Goal: Task Accomplishment & Management: Use online tool/utility

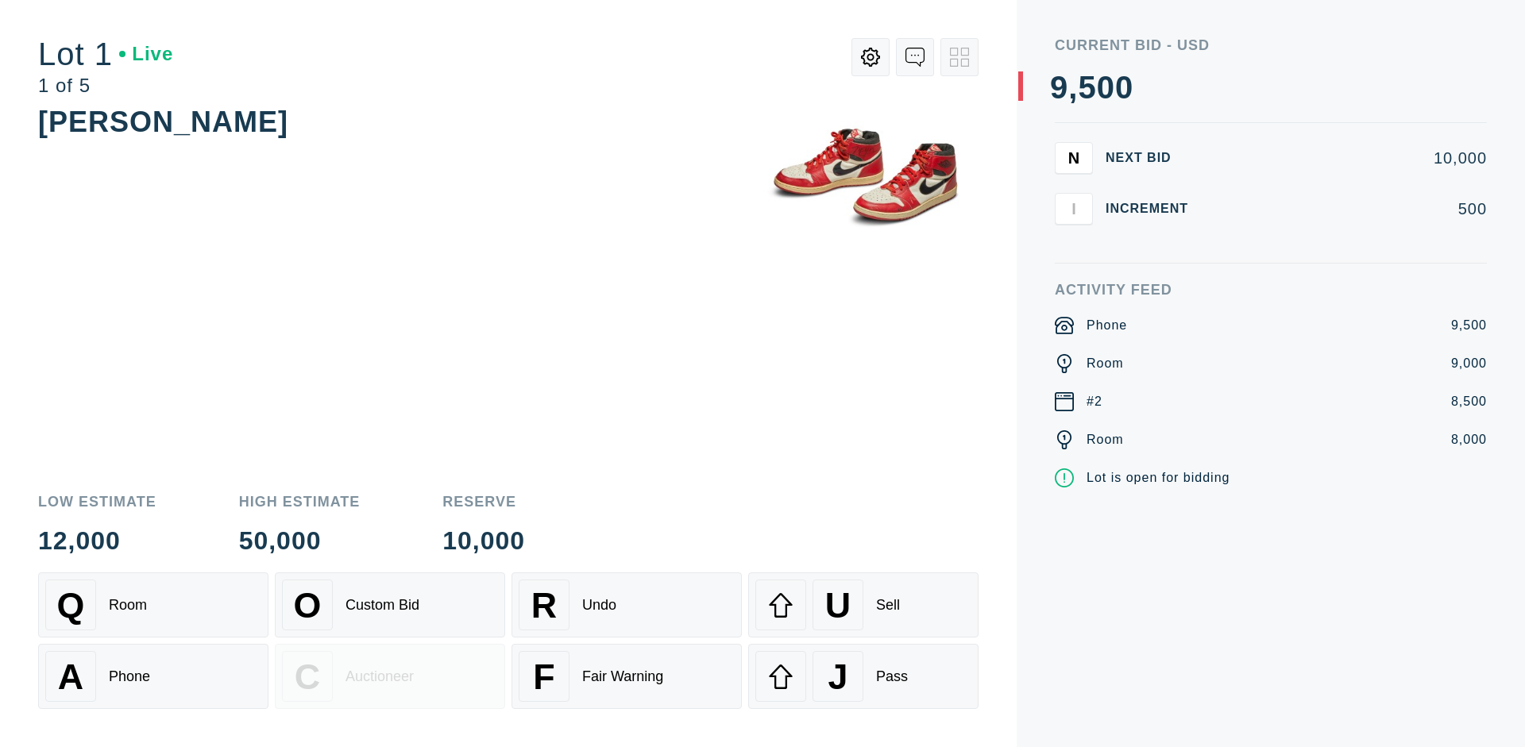
click at [390, 605] on div "Custom Bid" at bounding box center [383, 605] width 74 height 17
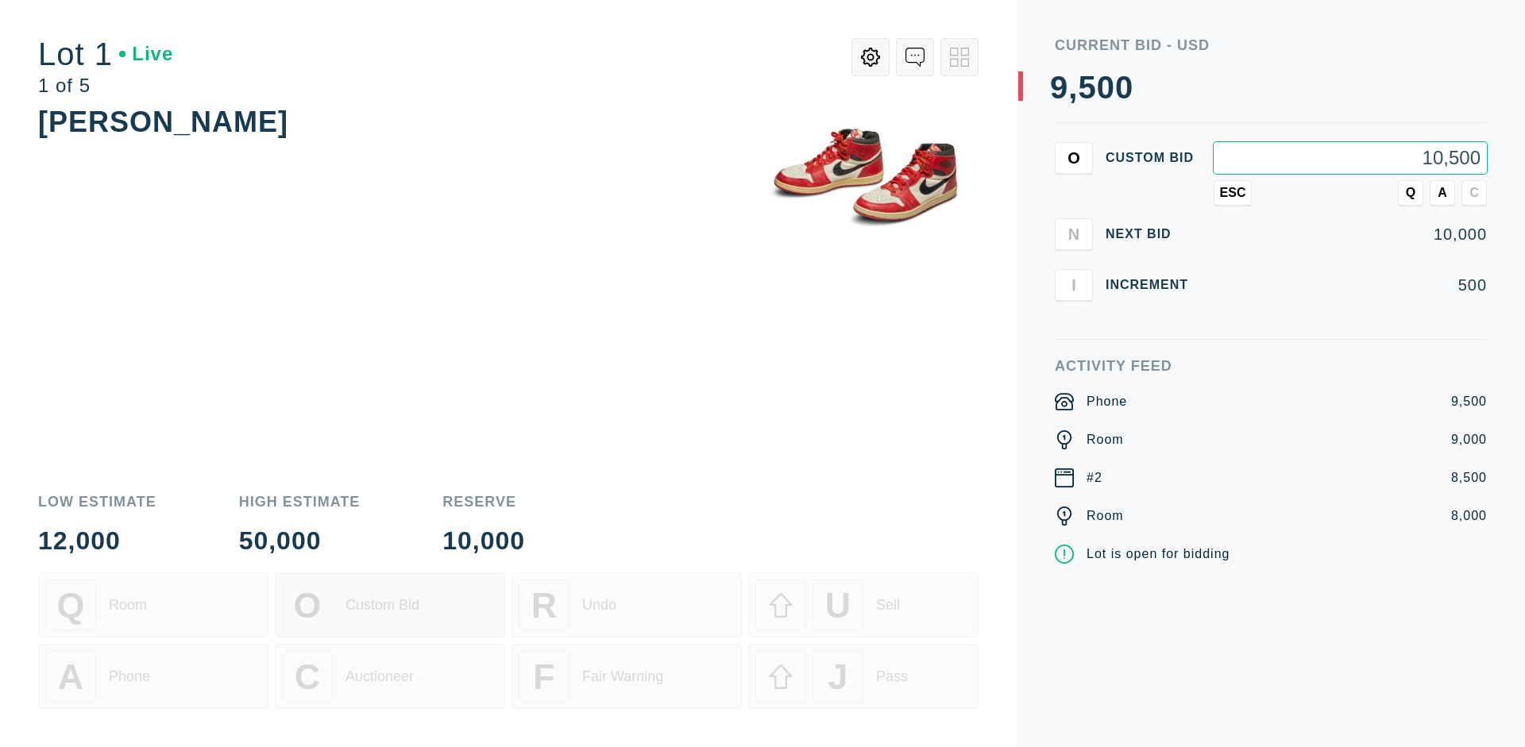
type input "10,500"
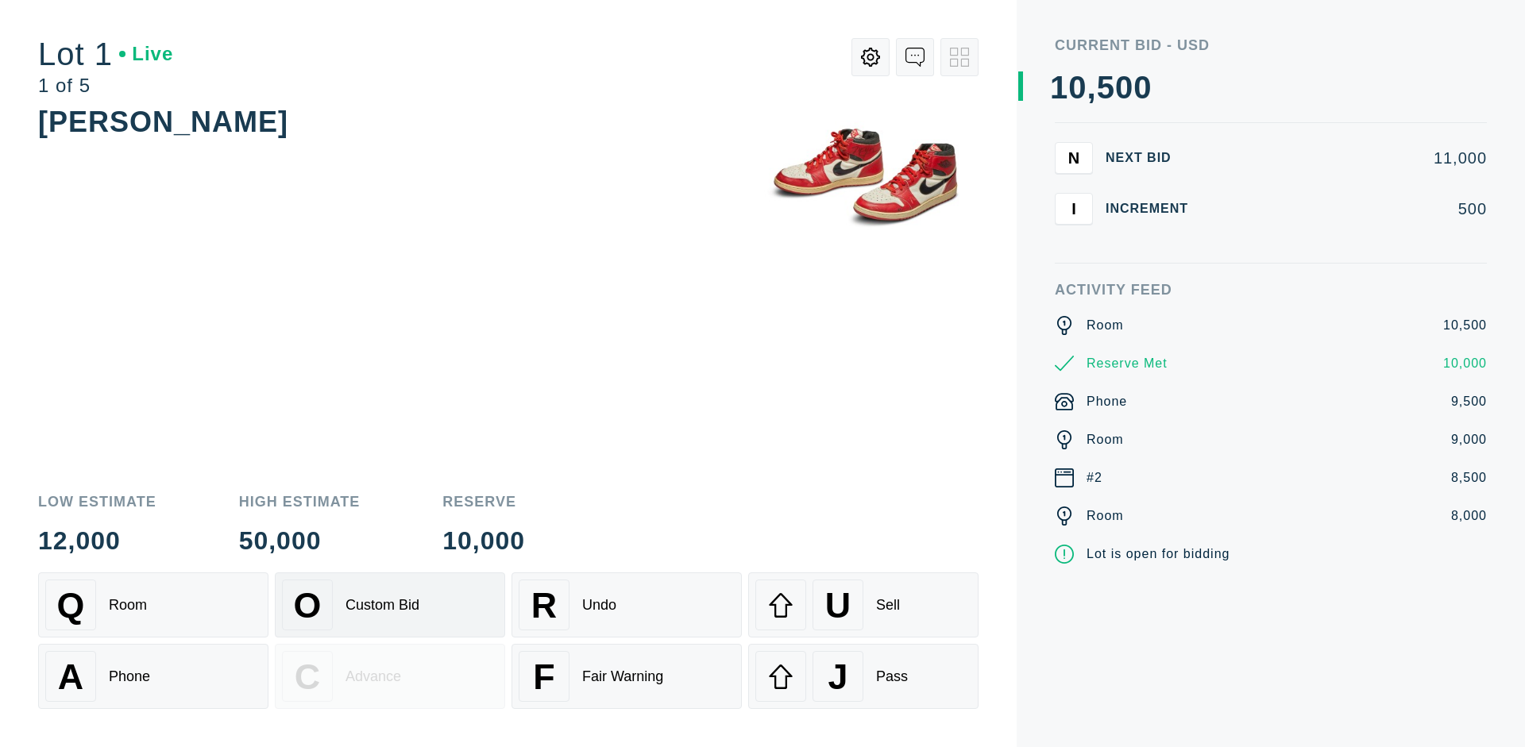
click at [390, 605] on div "Custom Bid" at bounding box center [383, 605] width 74 height 17
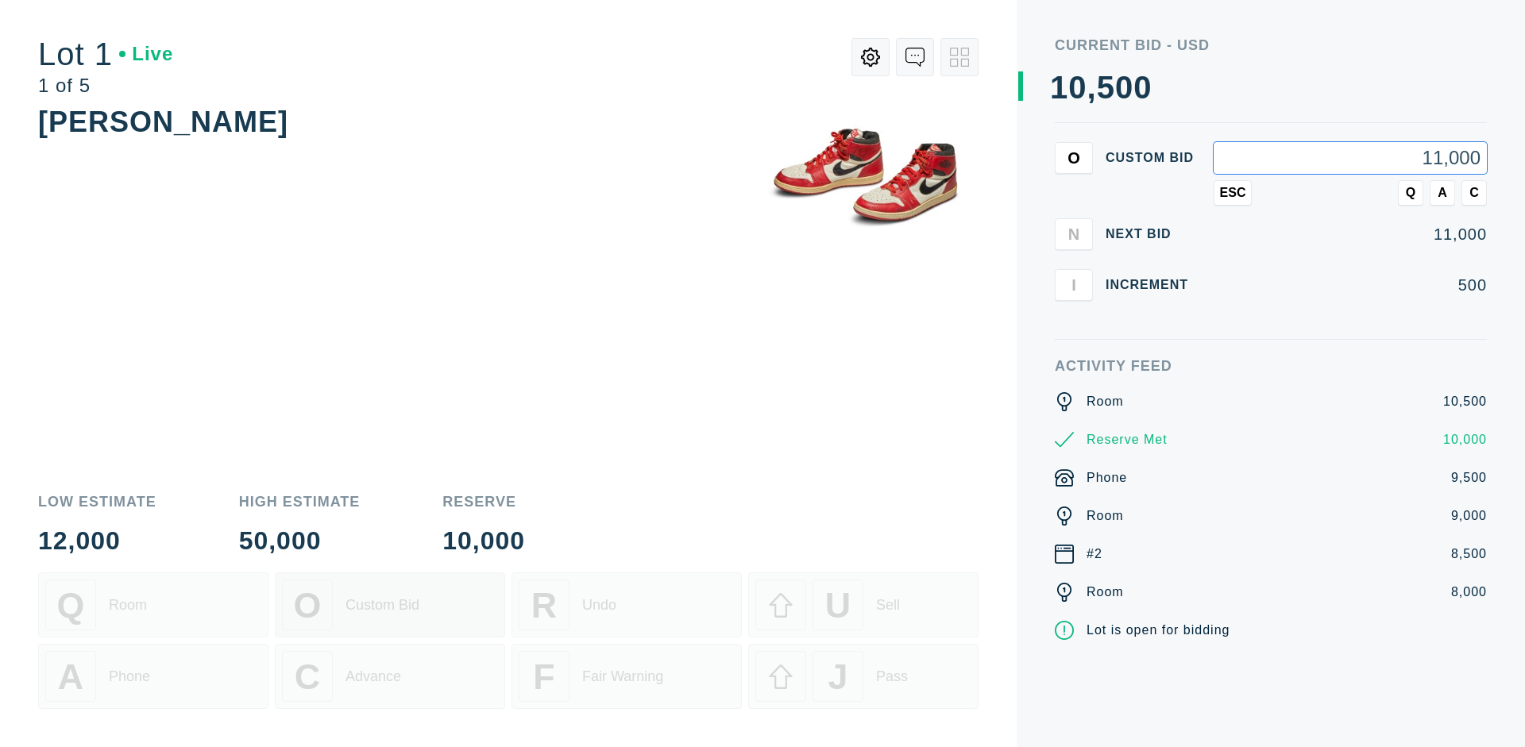
type input "11,000"
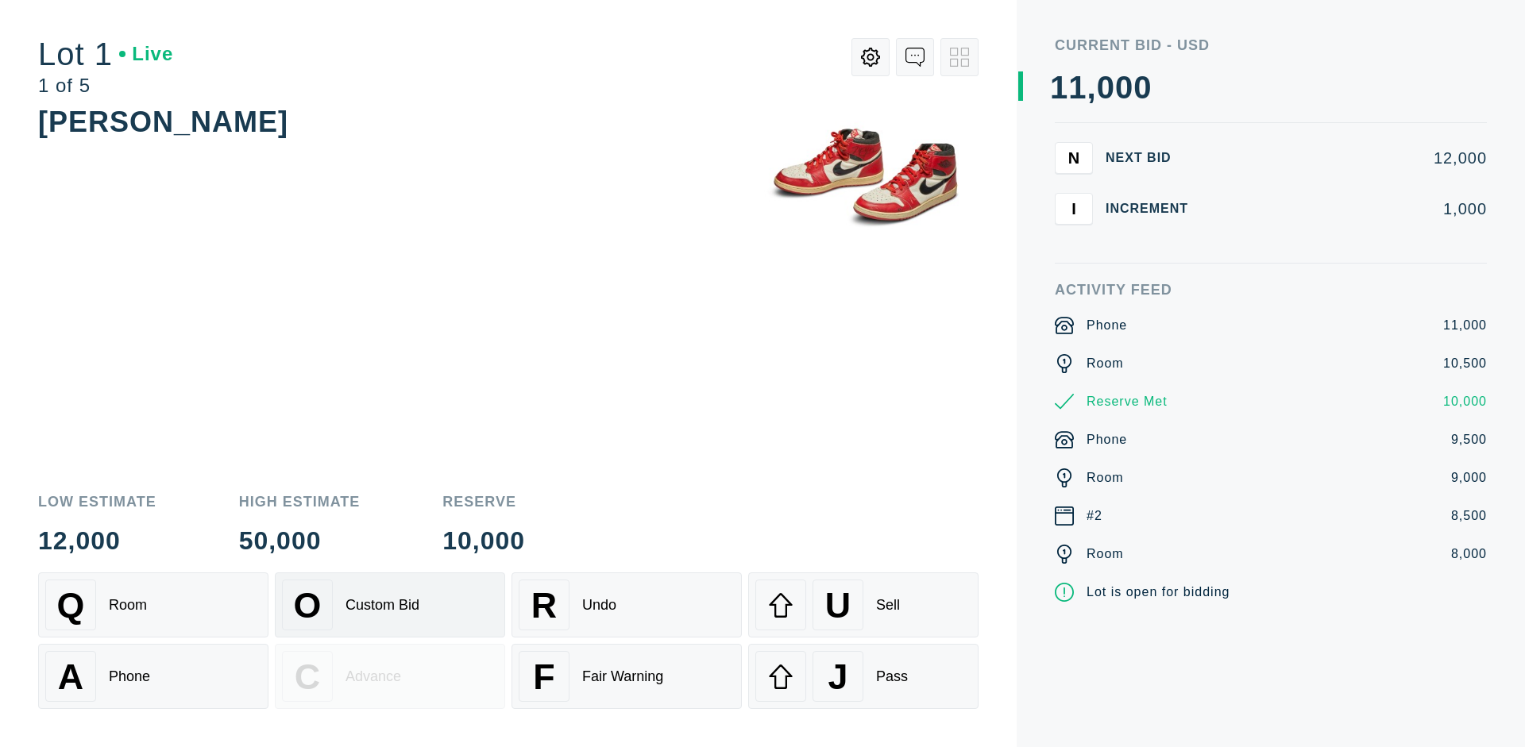
click at [153, 605] on div "Q Room" at bounding box center [153, 605] width 216 height 51
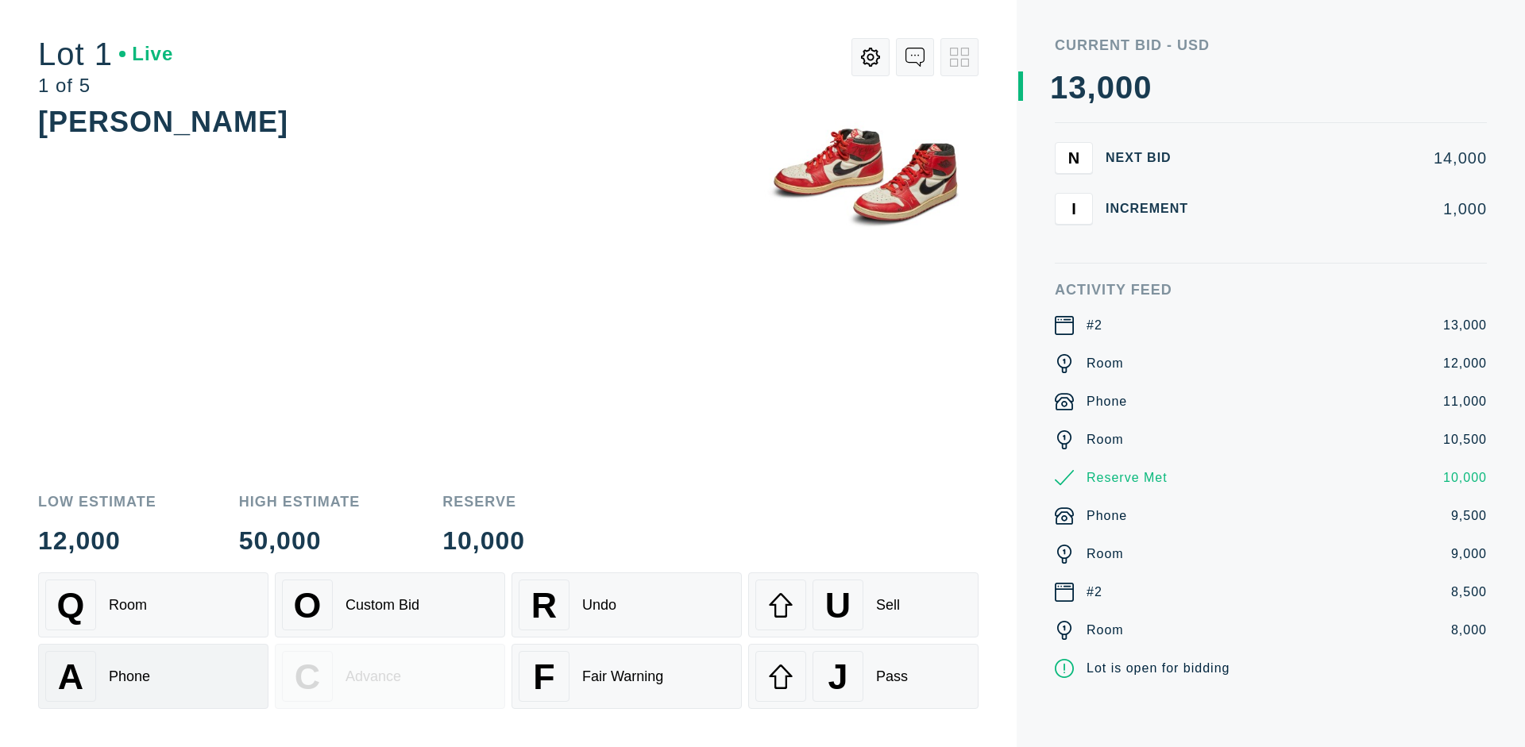
click at [153, 677] on div "A Phone" at bounding box center [153, 676] width 216 height 51
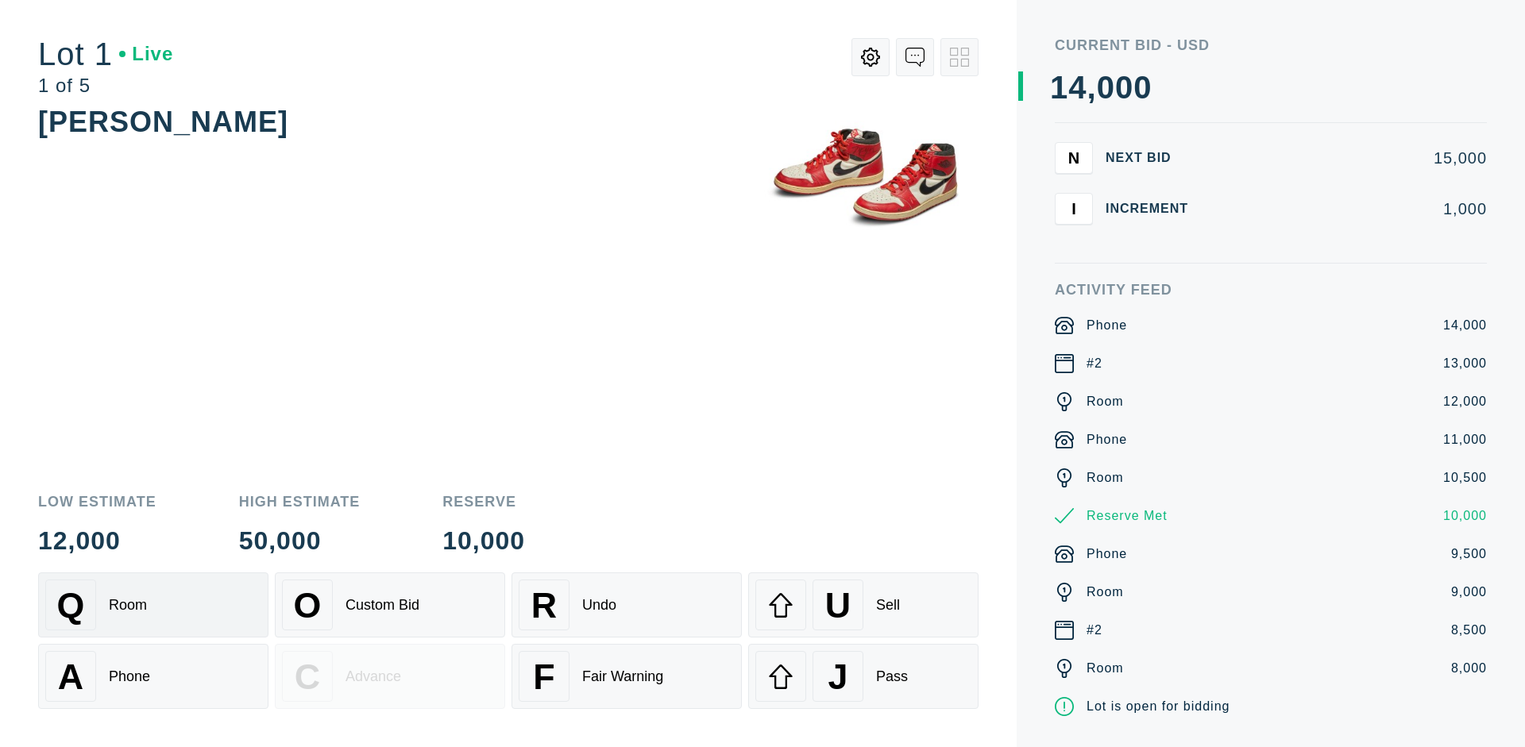
click at [153, 605] on div "Q Room" at bounding box center [153, 605] width 216 height 51
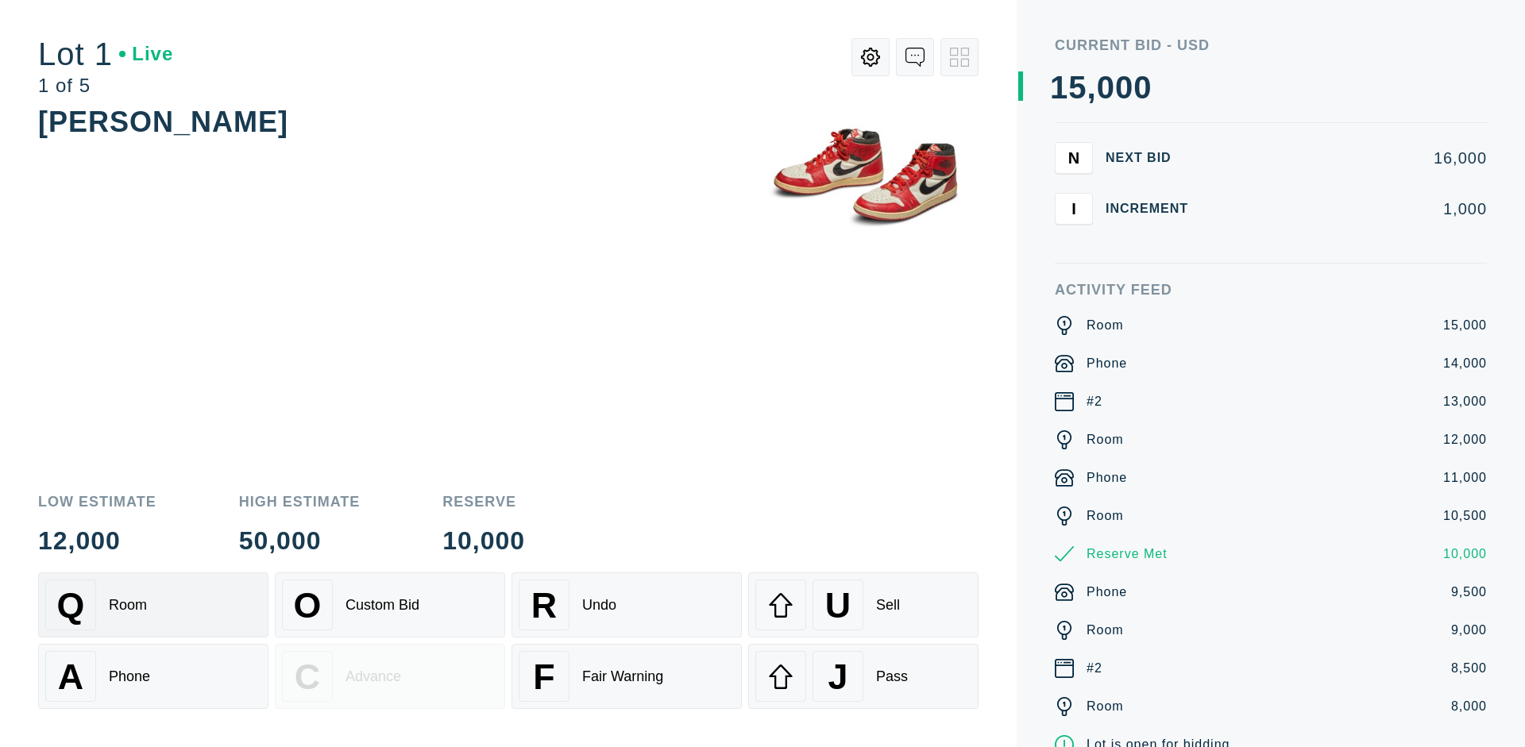
click at [627, 605] on div "R Undo" at bounding box center [627, 605] width 216 height 51
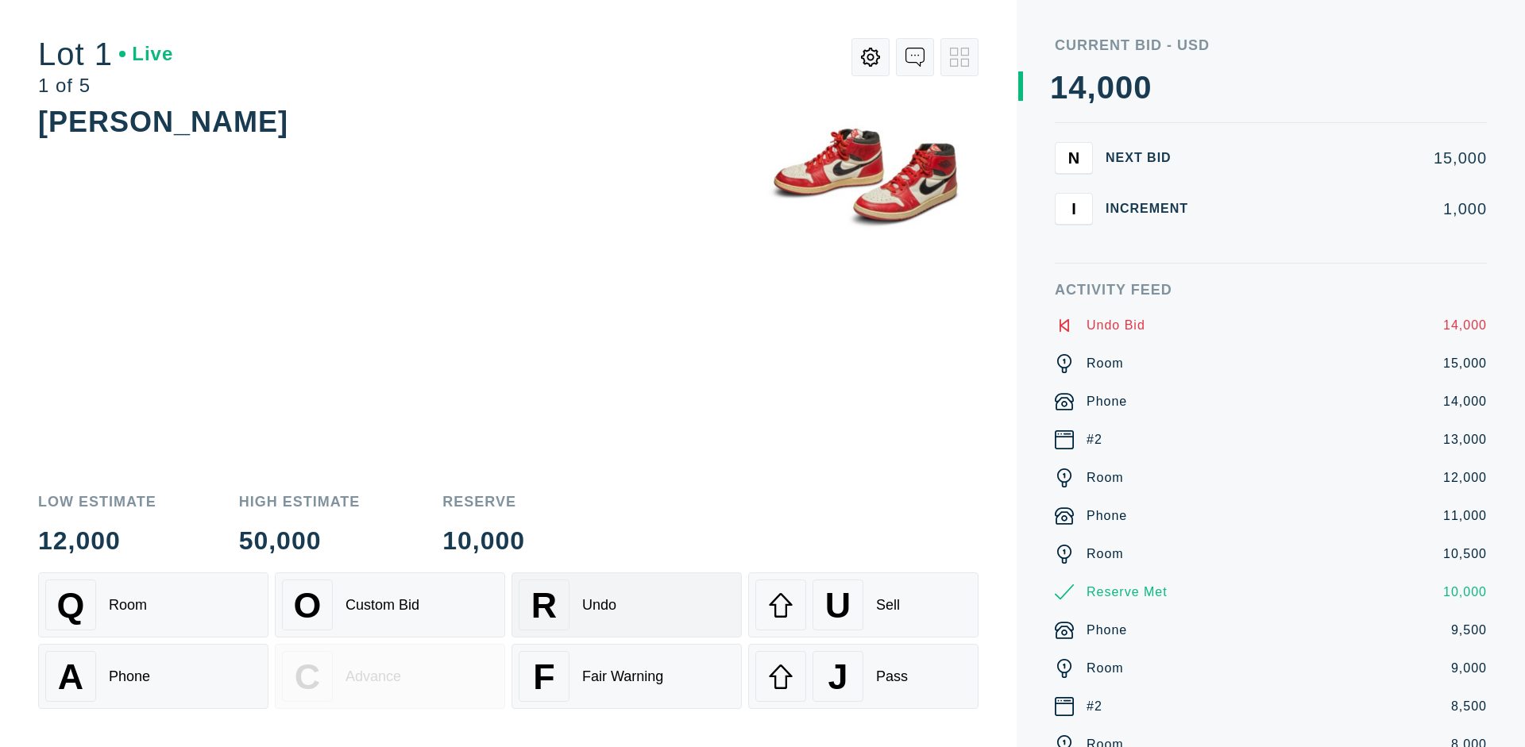
click at [153, 605] on div "Q Room" at bounding box center [153, 605] width 216 height 51
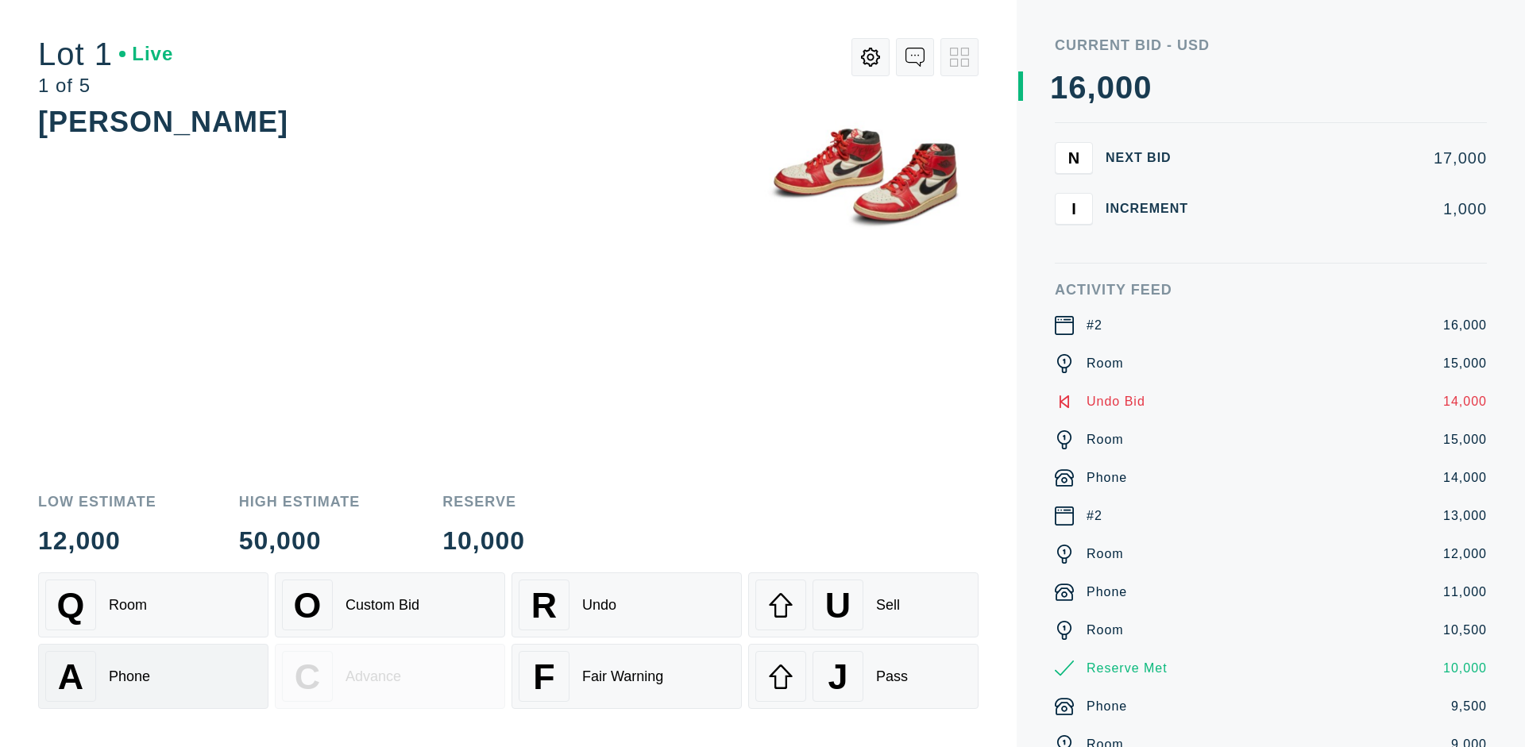
click at [153, 677] on div "A Phone" at bounding box center [153, 676] width 216 height 51
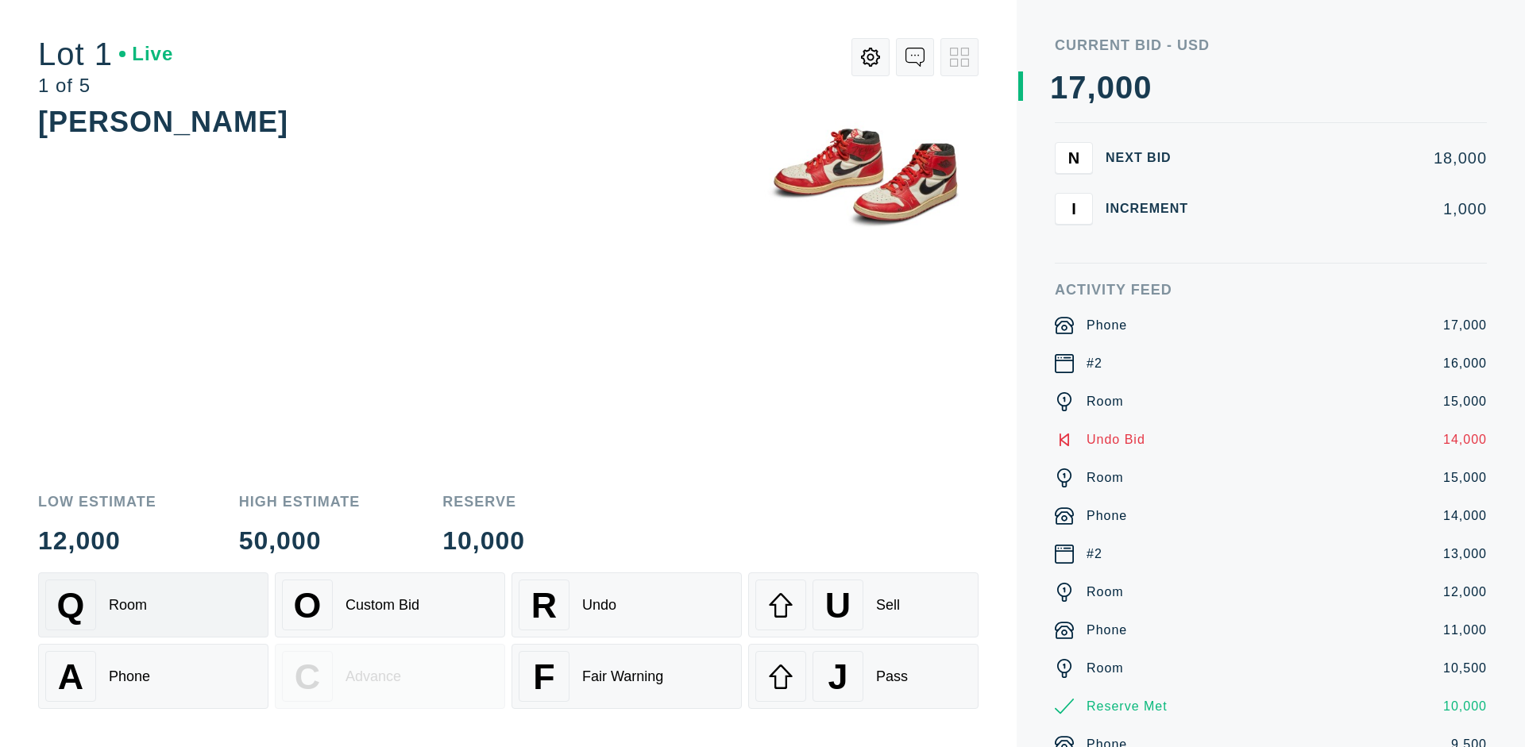
click at [153, 605] on div "Q Room" at bounding box center [153, 605] width 216 height 51
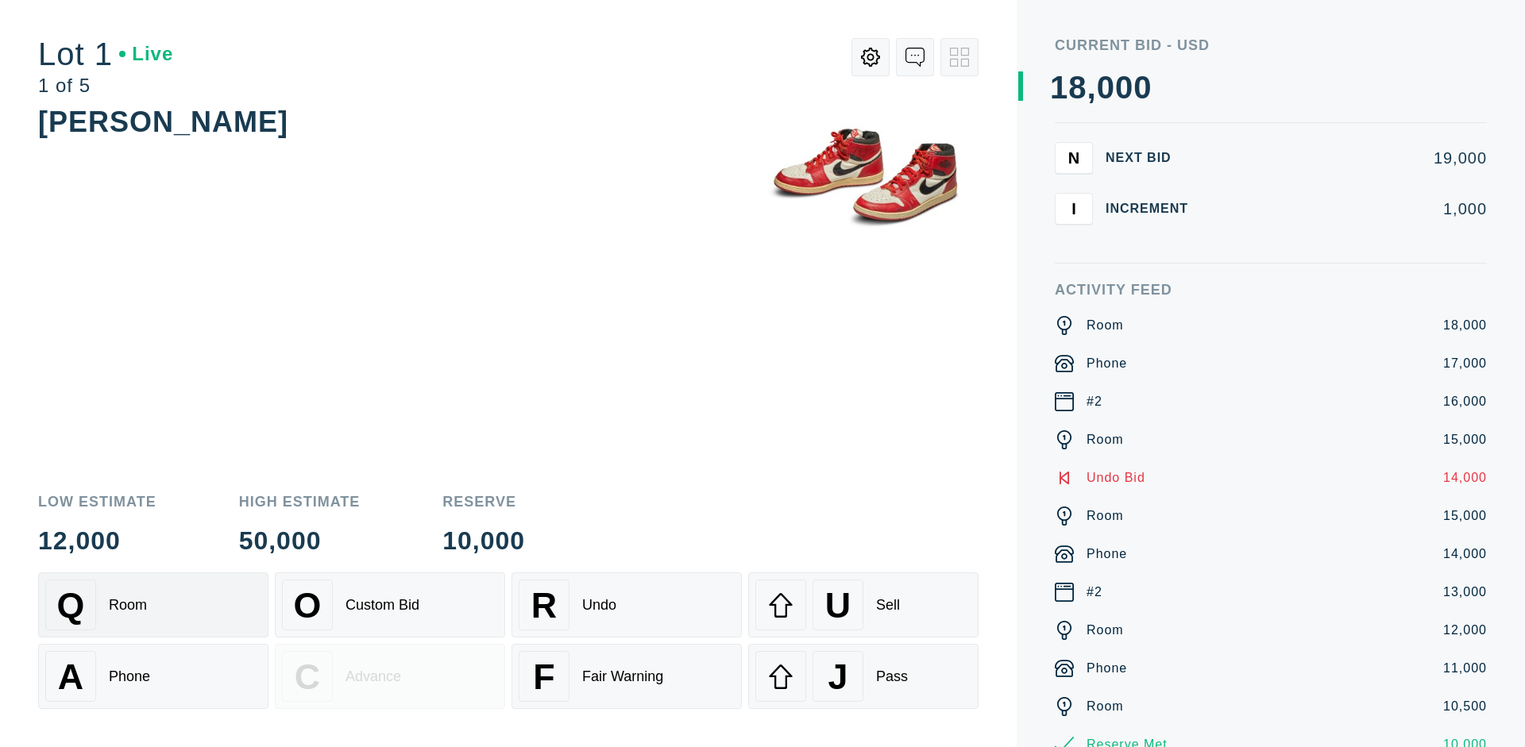
click at [627, 605] on div "R Undo" at bounding box center [627, 605] width 216 height 51
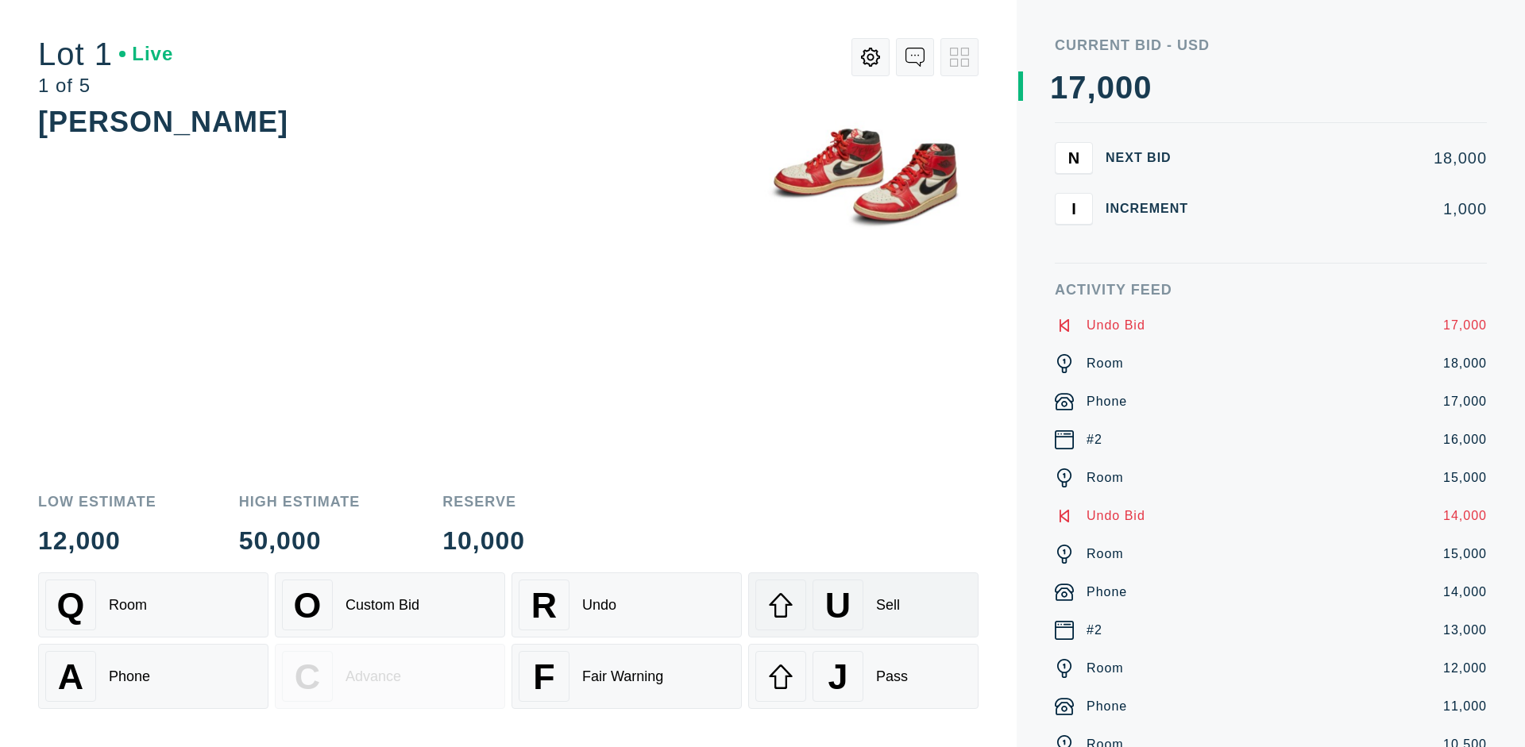
click at [863, 605] on div "U Sell" at bounding box center [863, 605] width 216 height 51
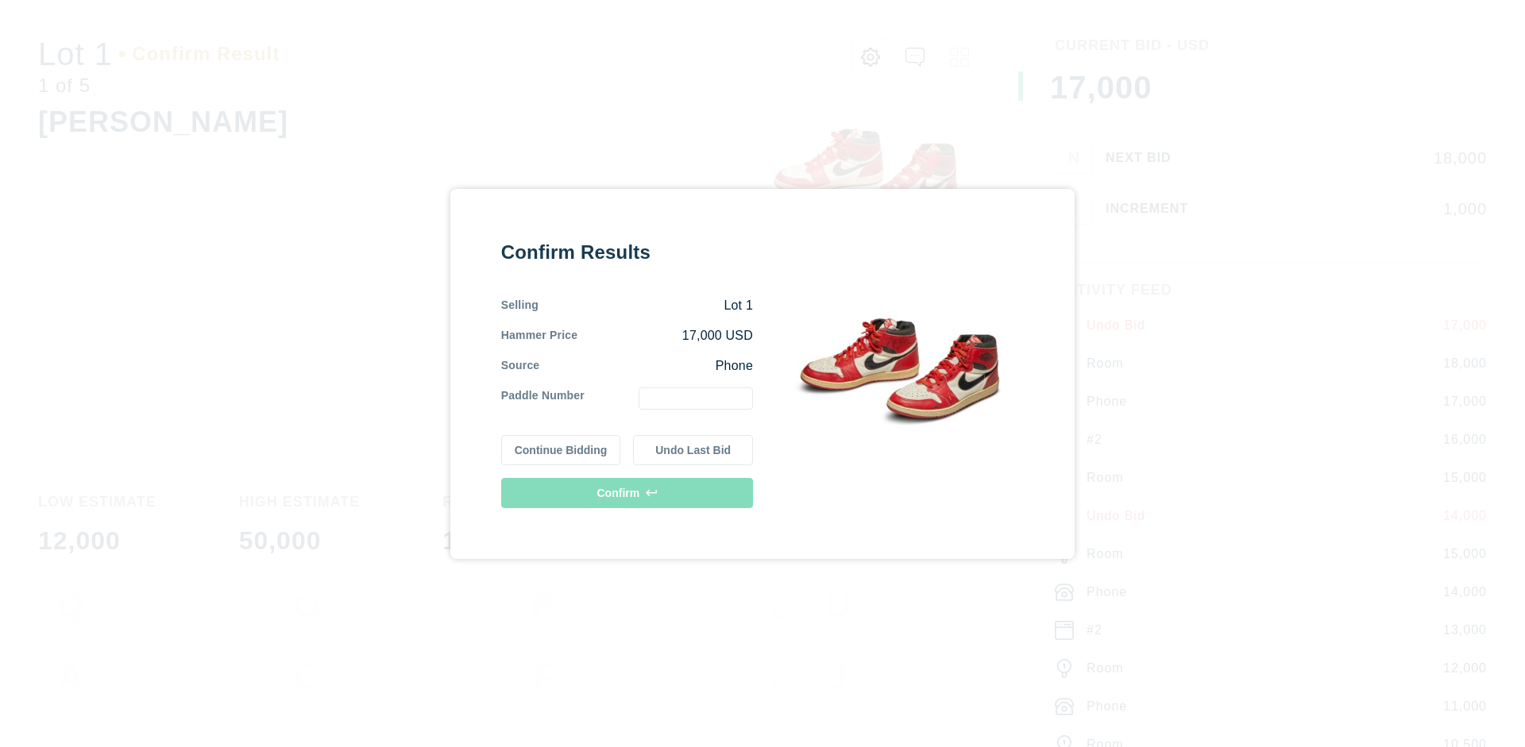
click at [562, 450] on button "Continue Bidding" at bounding box center [561, 450] width 120 height 30
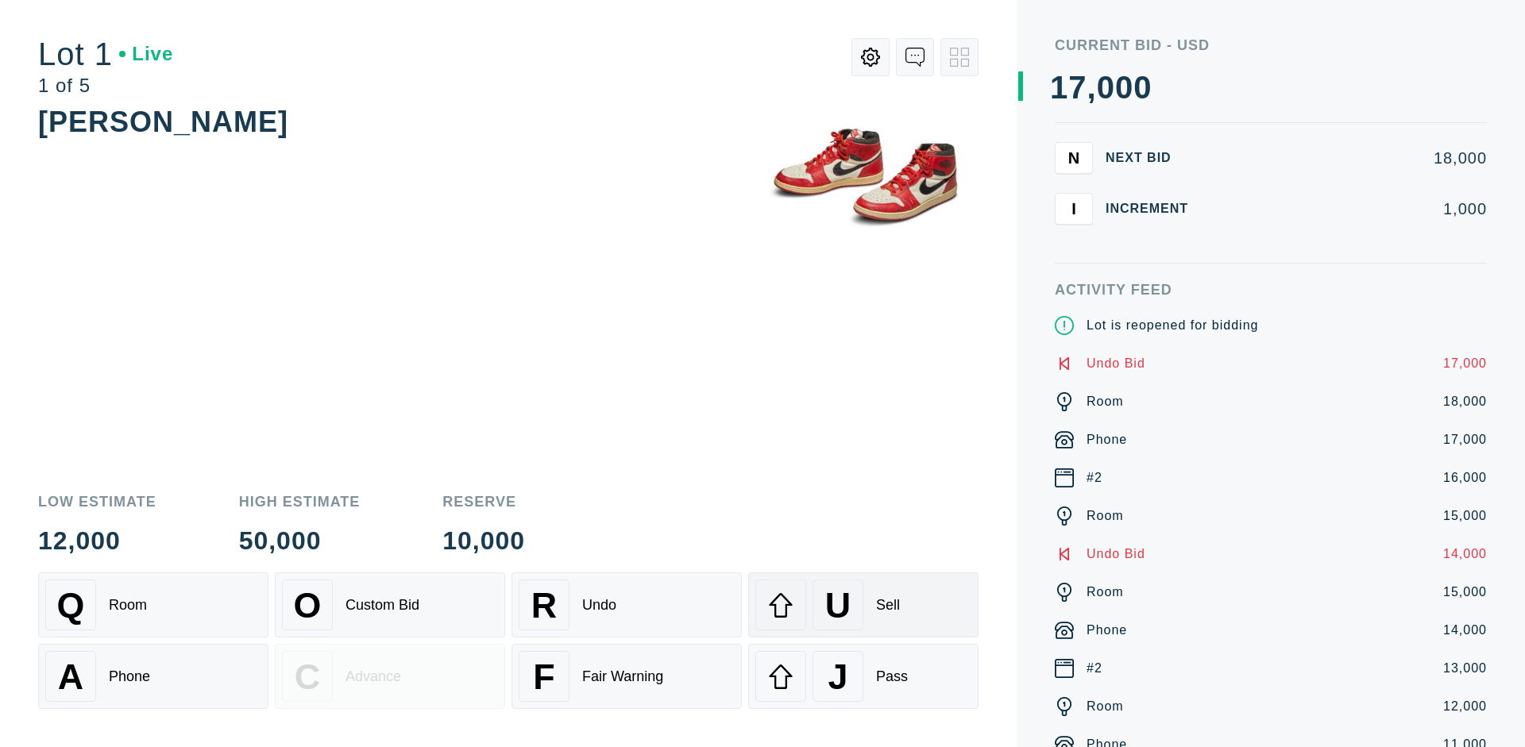
click at [863, 605] on div "U Sell" at bounding box center [863, 605] width 216 height 51
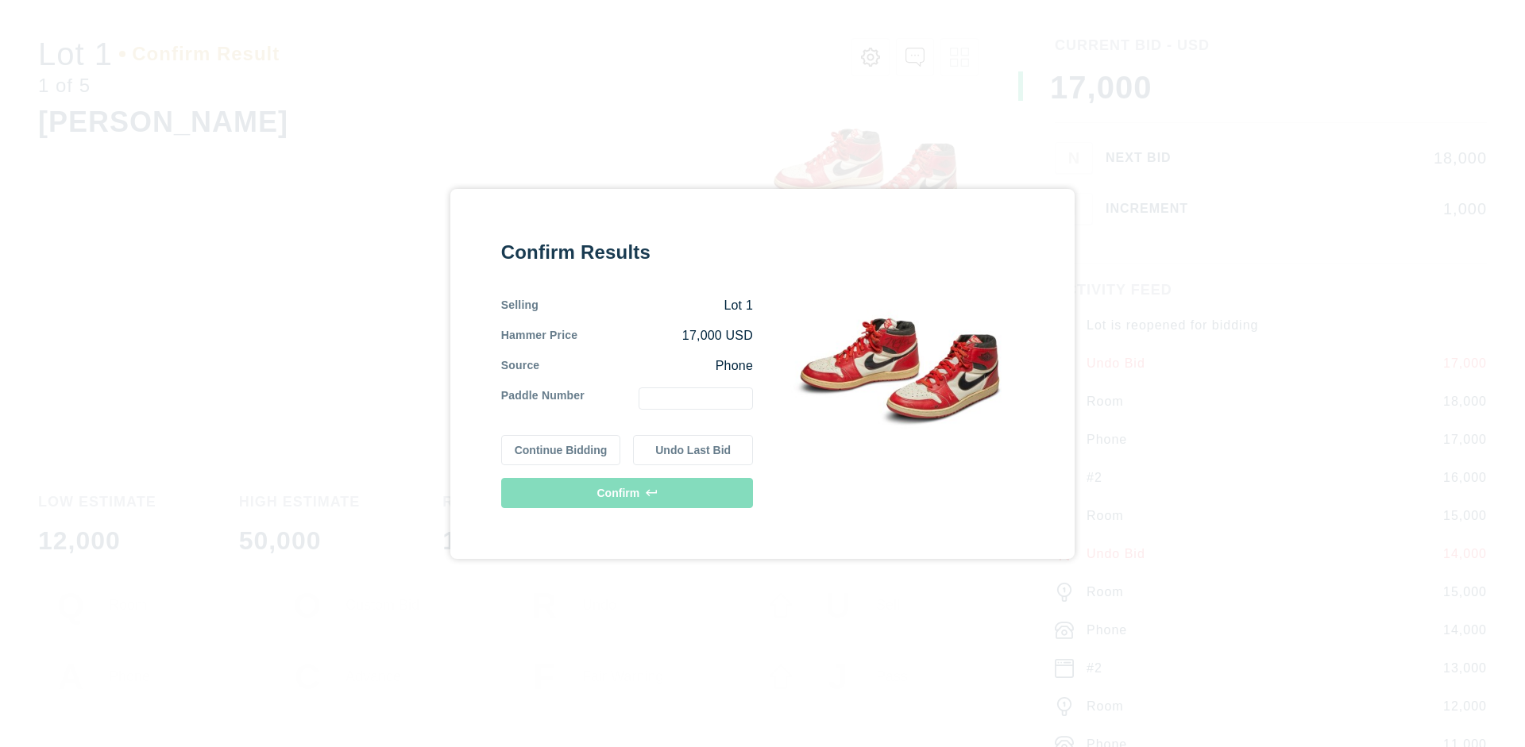
click at [693, 450] on button "Undo Last Bid" at bounding box center [693, 450] width 120 height 30
click at [562, 447] on button "Continue Bidding" at bounding box center [561, 448] width 120 height 30
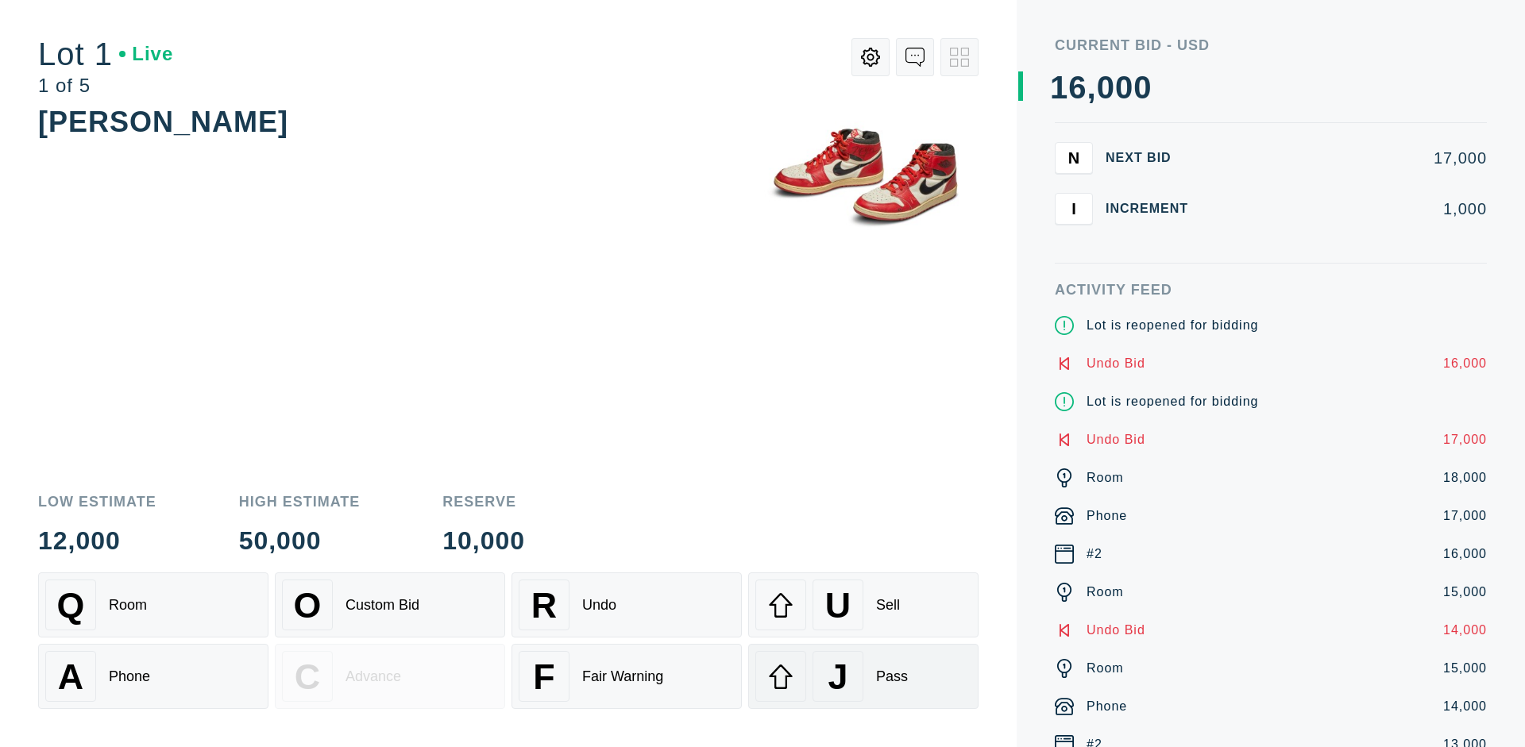
click at [863, 677] on div "J Pass" at bounding box center [863, 676] width 216 height 51
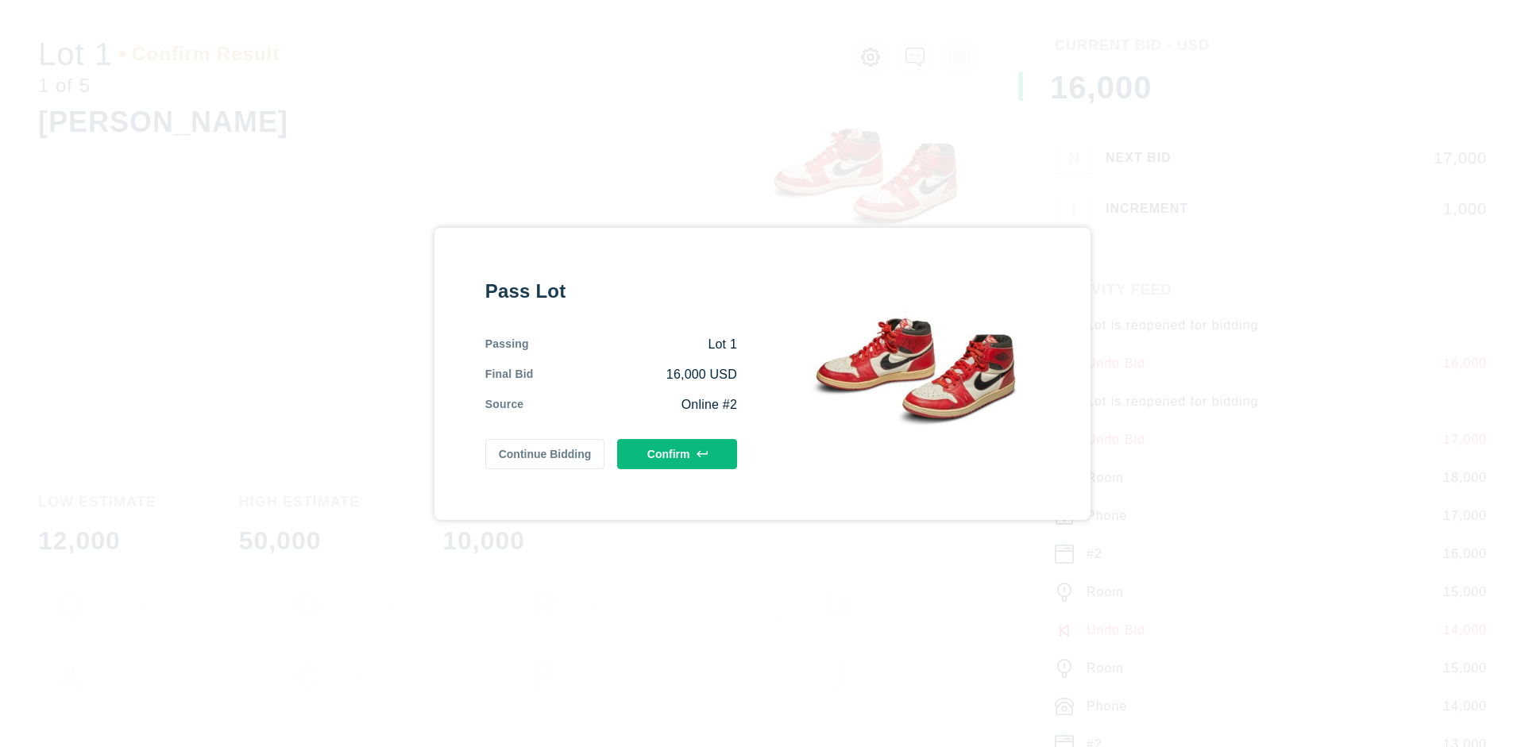
click at [678, 454] on button "Confirm" at bounding box center [677, 454] width 120 height 30
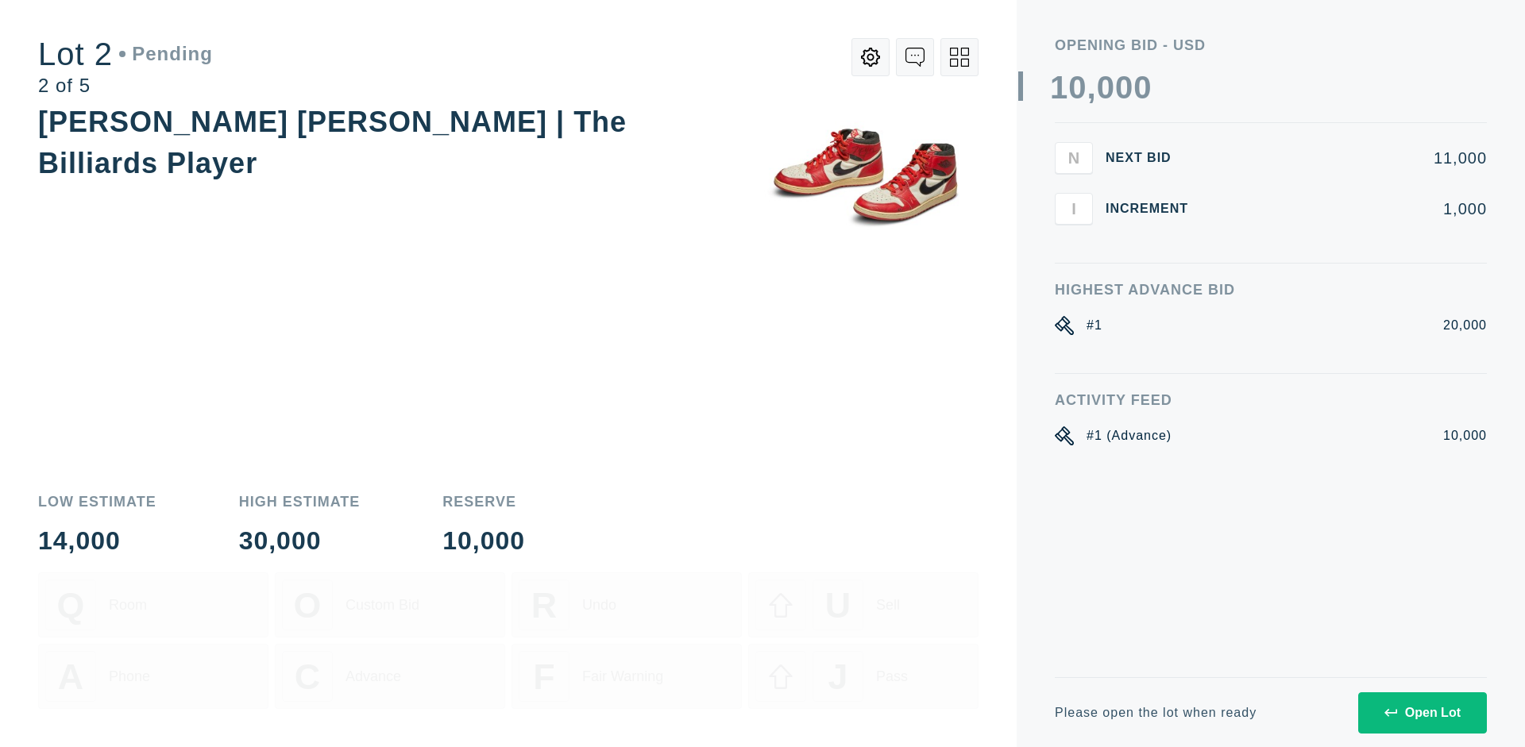
click at [1422, 713] on div "Open Lot" at bounding box center [1422, 713] width 76 height 14
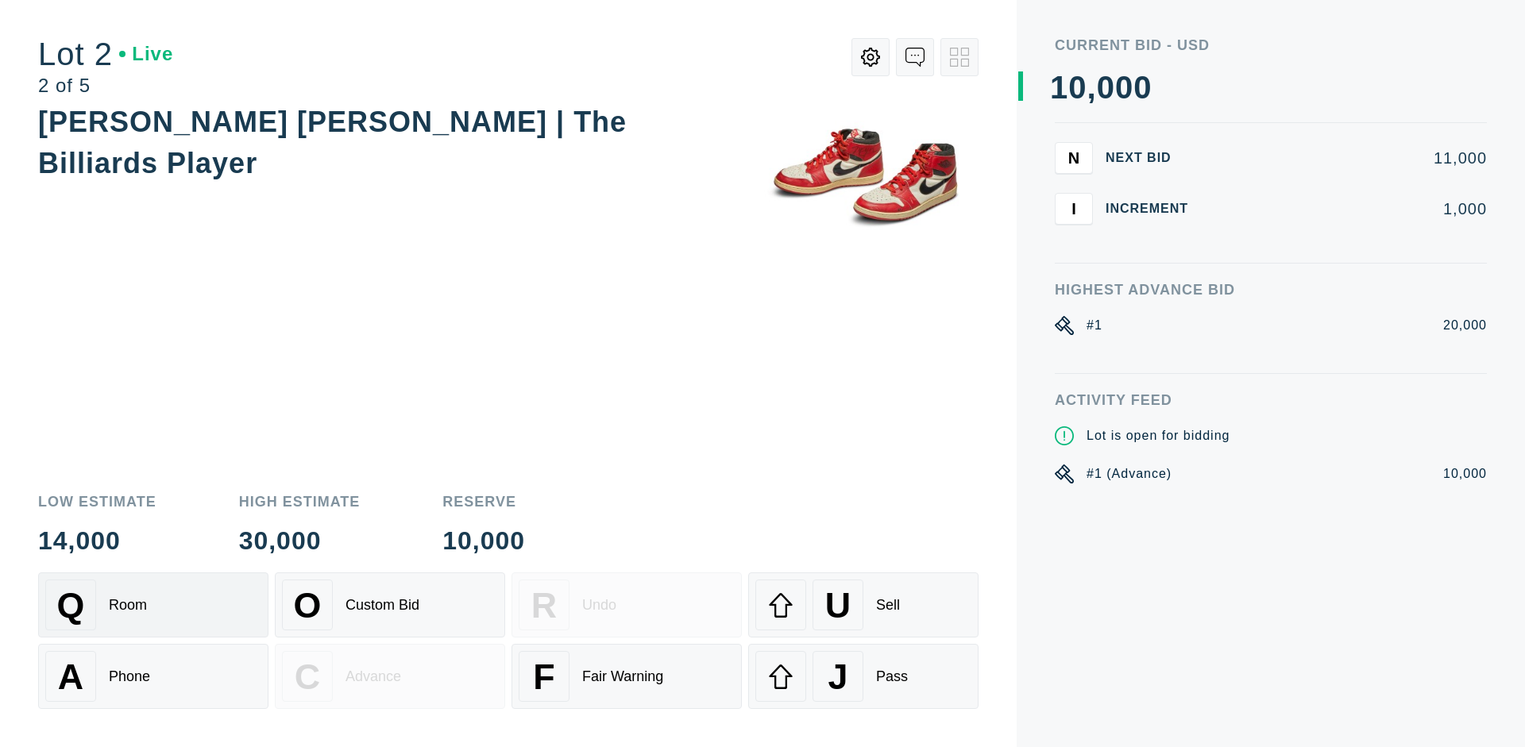
click at [153, 605] on div "Q Room" at bounding box center [153, 605] width 216 height 51
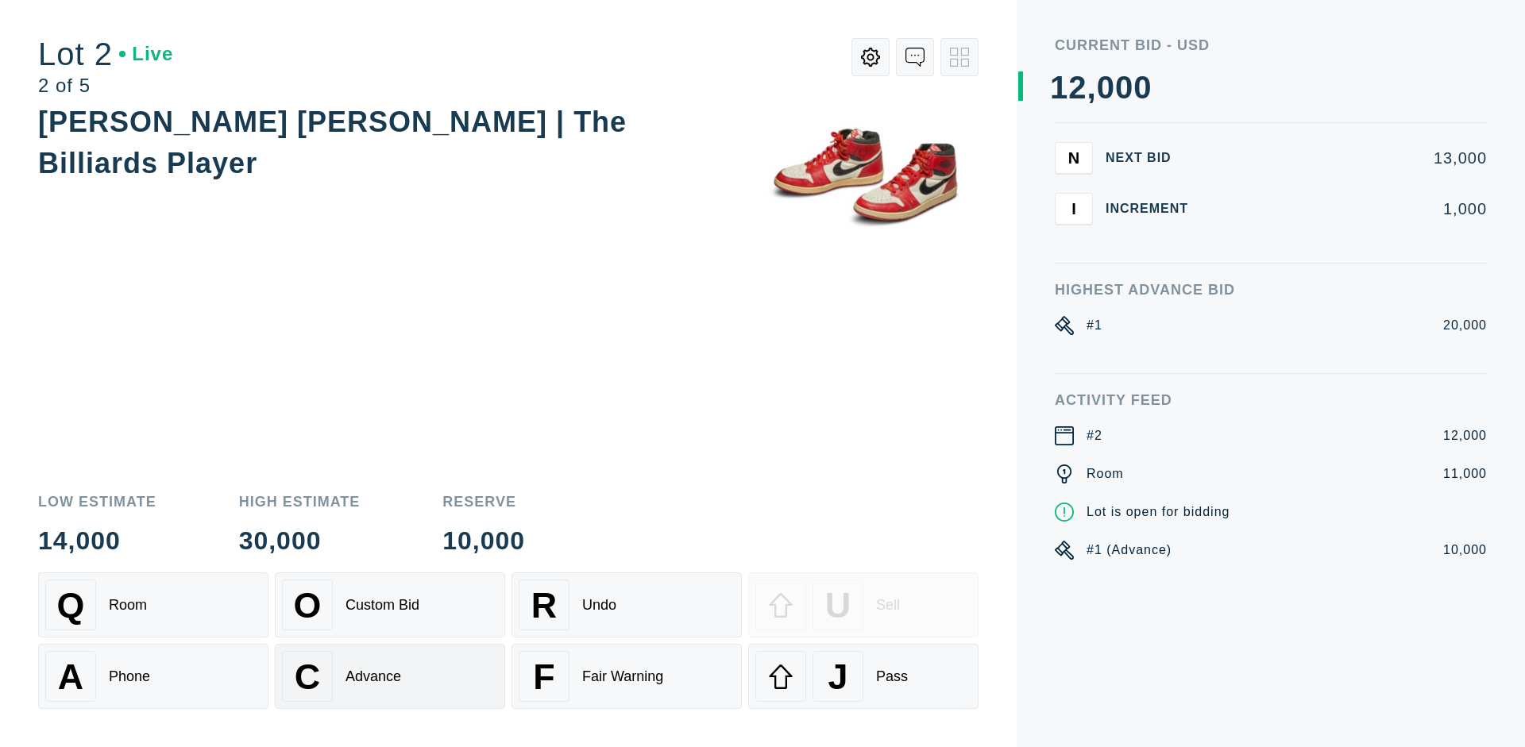
click at [390, 677] on div "Advance" at bounding box center [374, 677] width 56 height 17
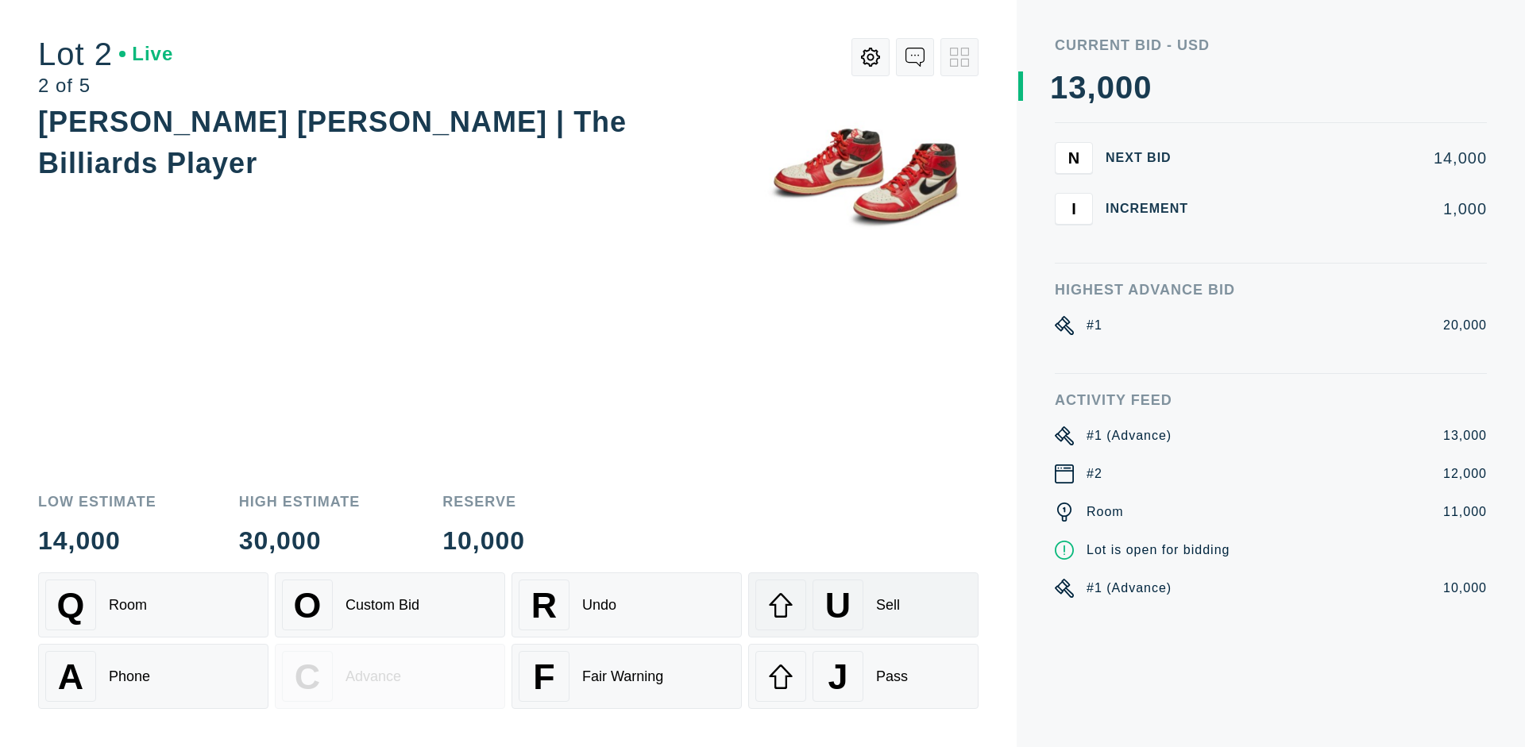
click at [863, 605] on div "U Sell" at bounding box center [863, 605] width 216 height 51
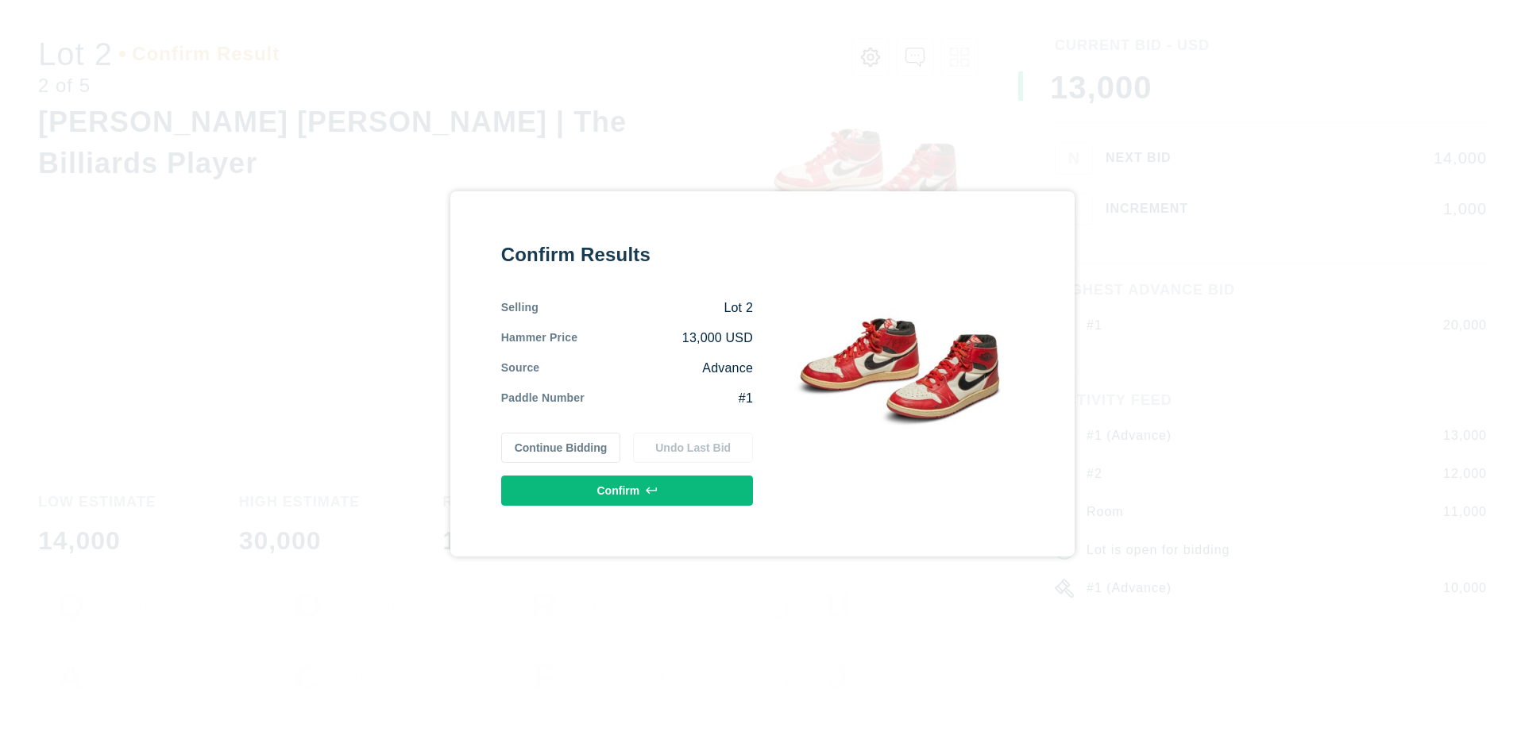
click at [628, 490] on button "Confirm" at bounding box center [627, 491] width 252 height 30
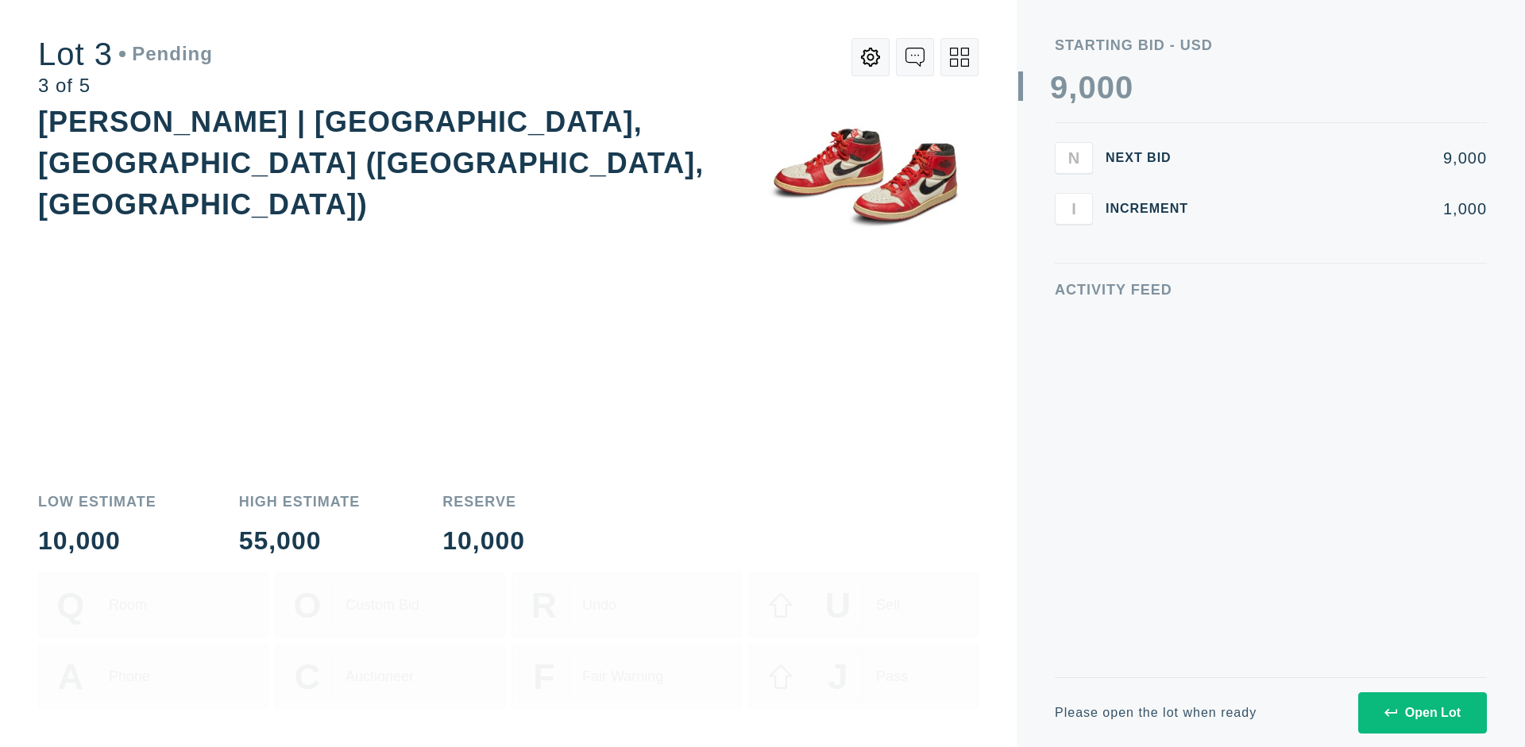
click at [1422, 713] on div "Open Lot" at bounding box center [1422, 713] width 76 height 14
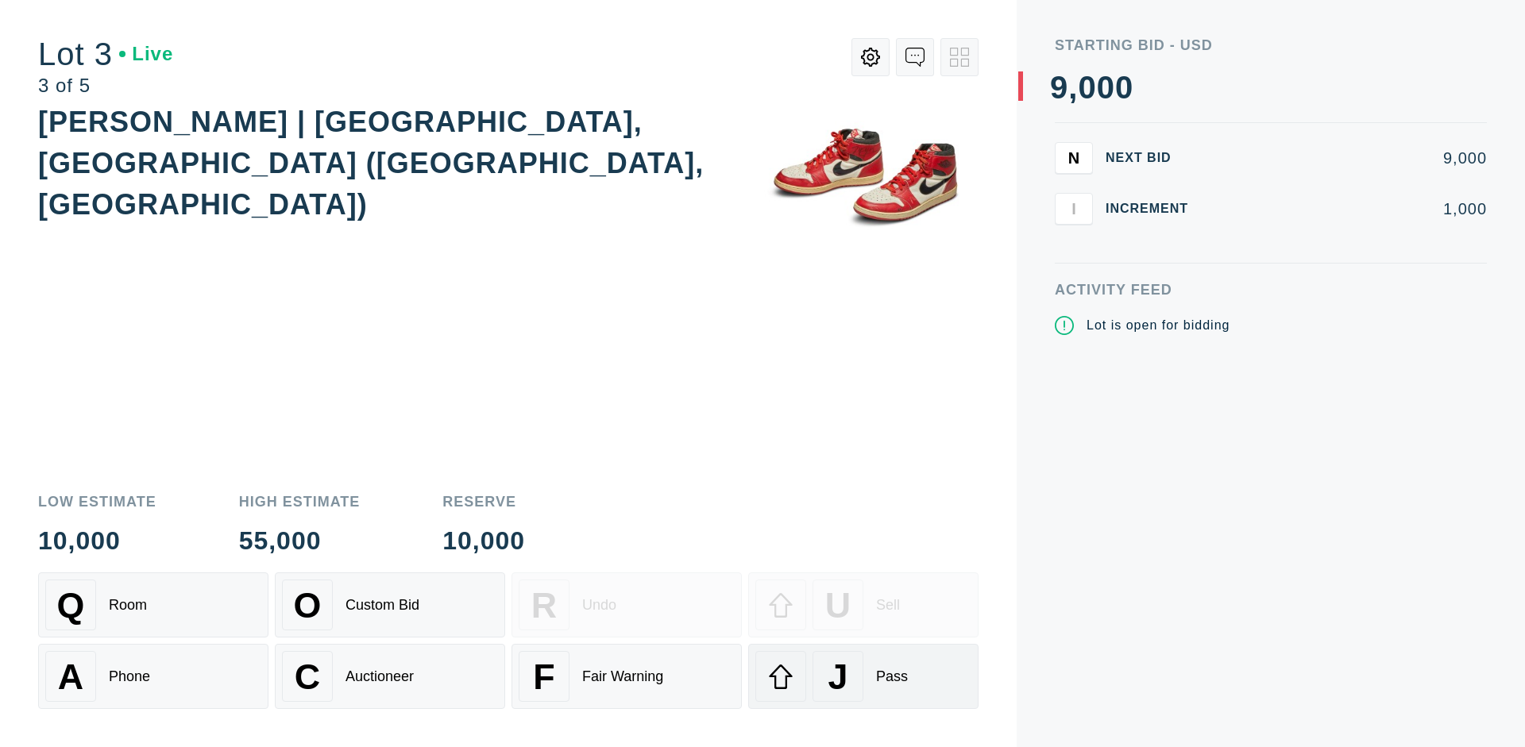
click at [863, 677] on div "J Pass" at bounding box center [863, 676] width 216 height 51
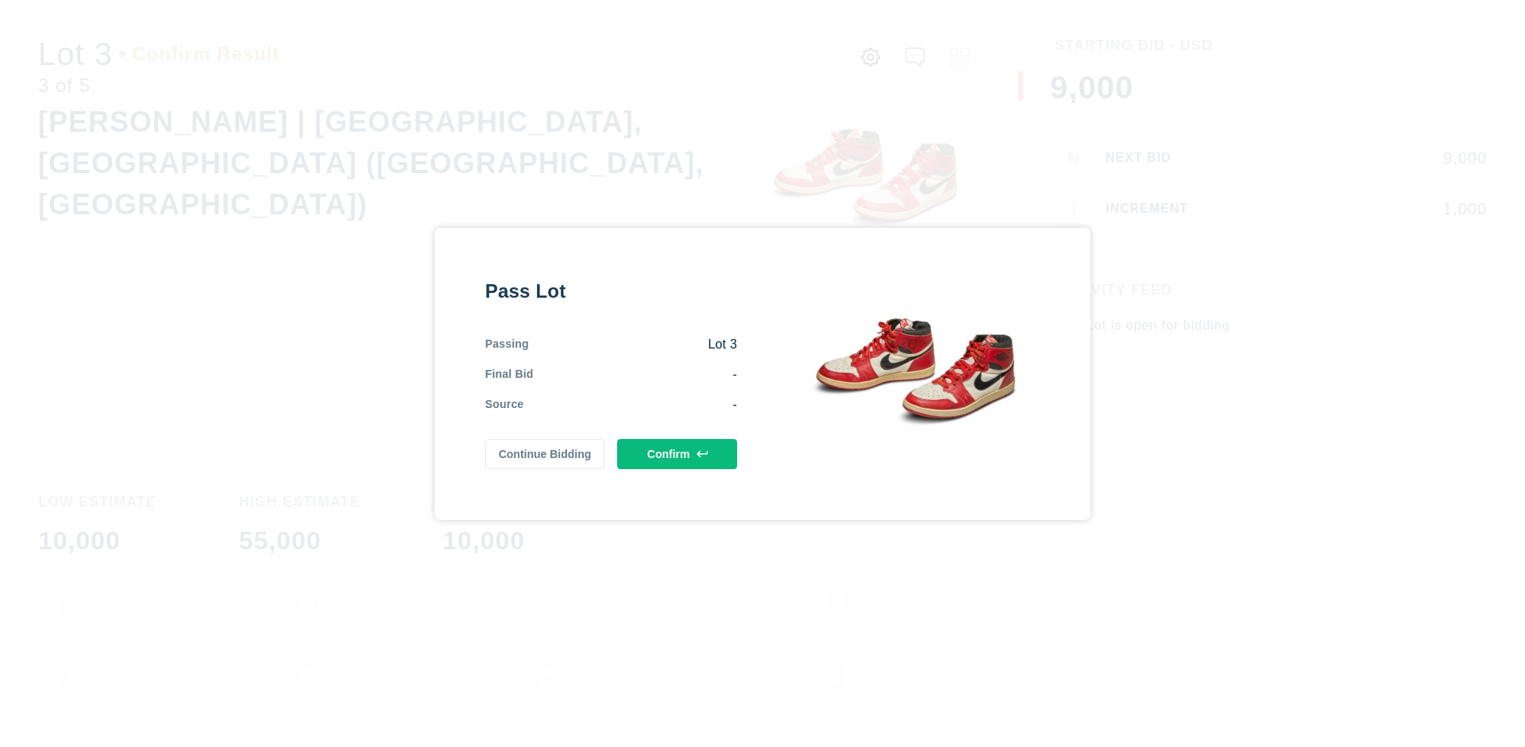
click at [678, 454] on button "Confirm" at bounding box center [677, 454] width 120 height 30
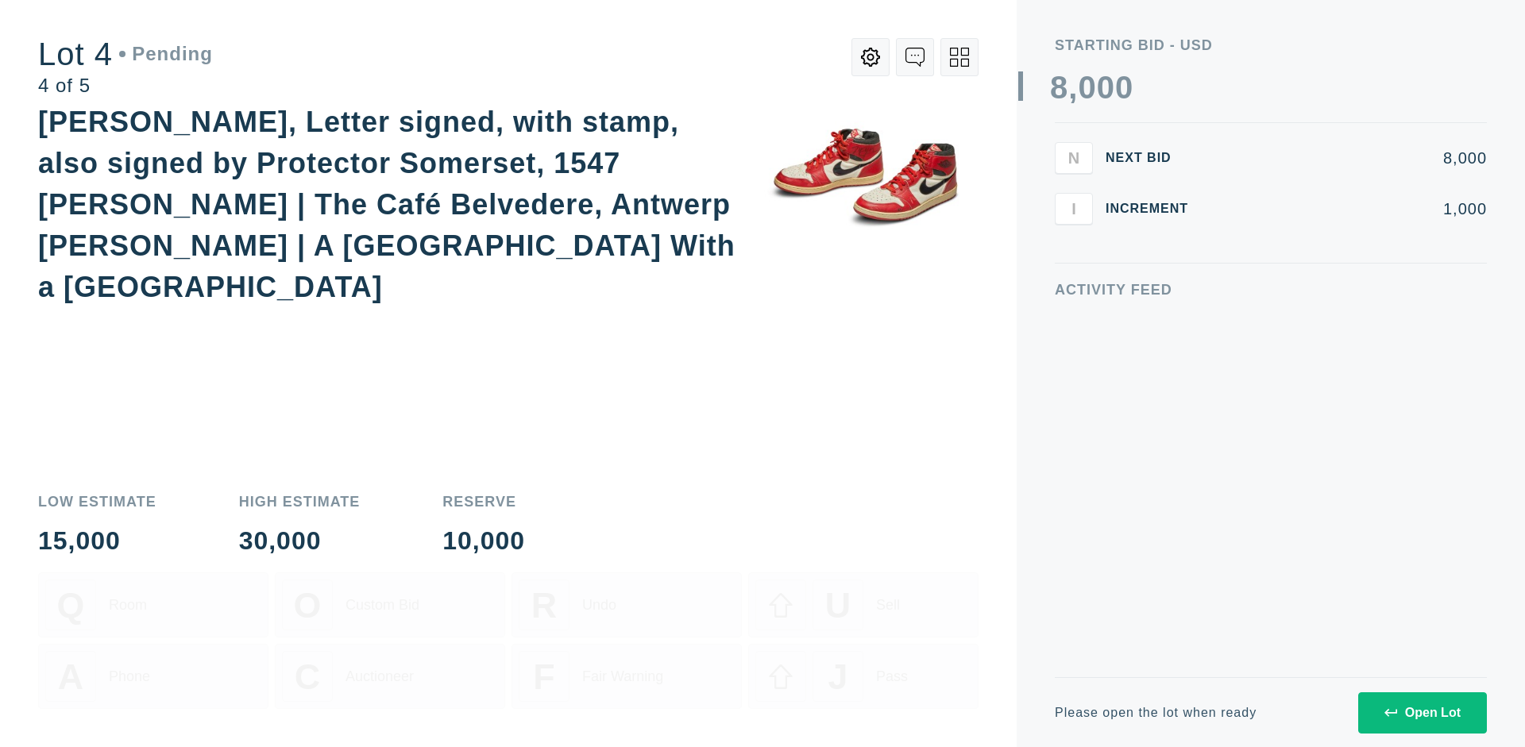
click at [1422, 713] on div "Open Lot" at bounding box center [1422, 713] width 76 height 14
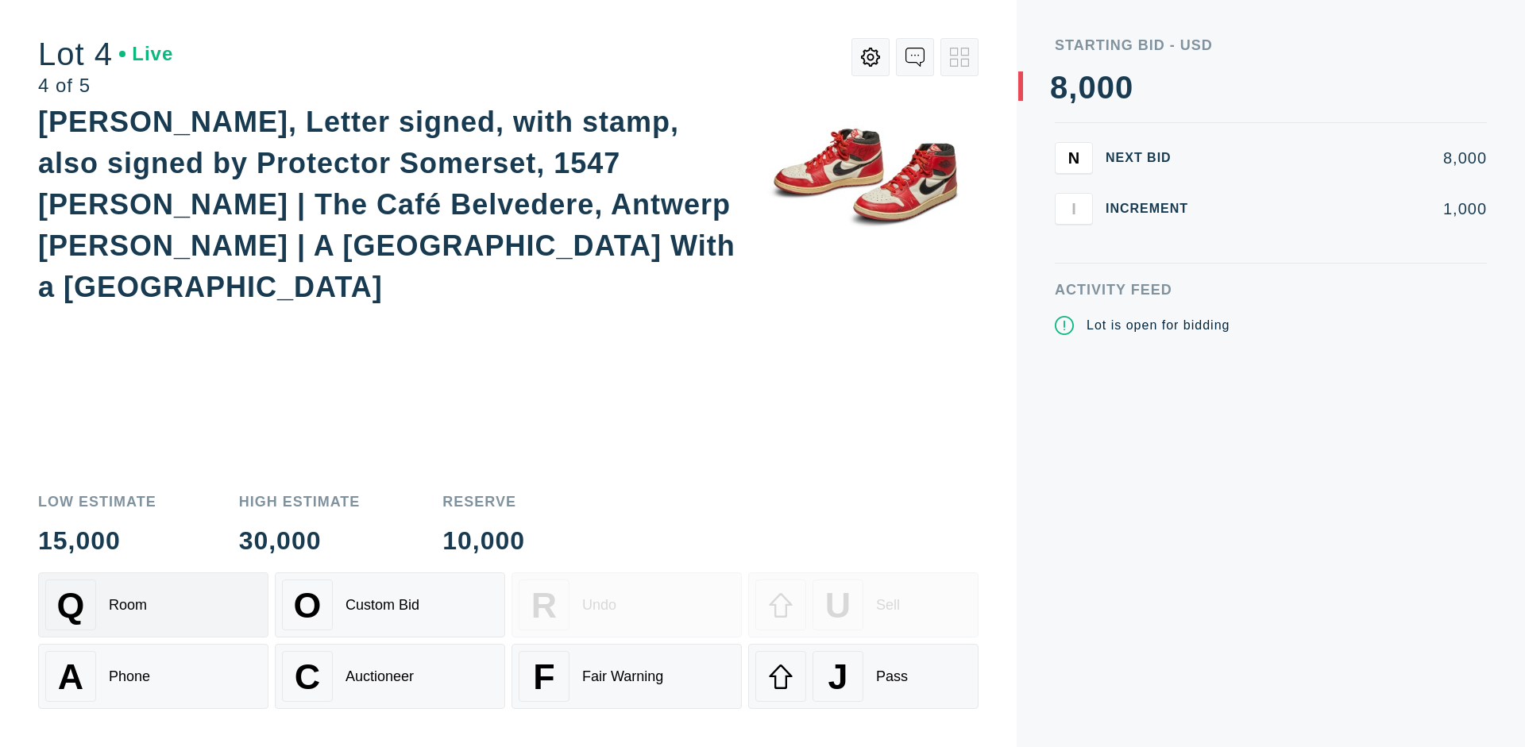
click at [153, 605] on div "Q Room" at bounding box center [153, 605] width 216 height 51
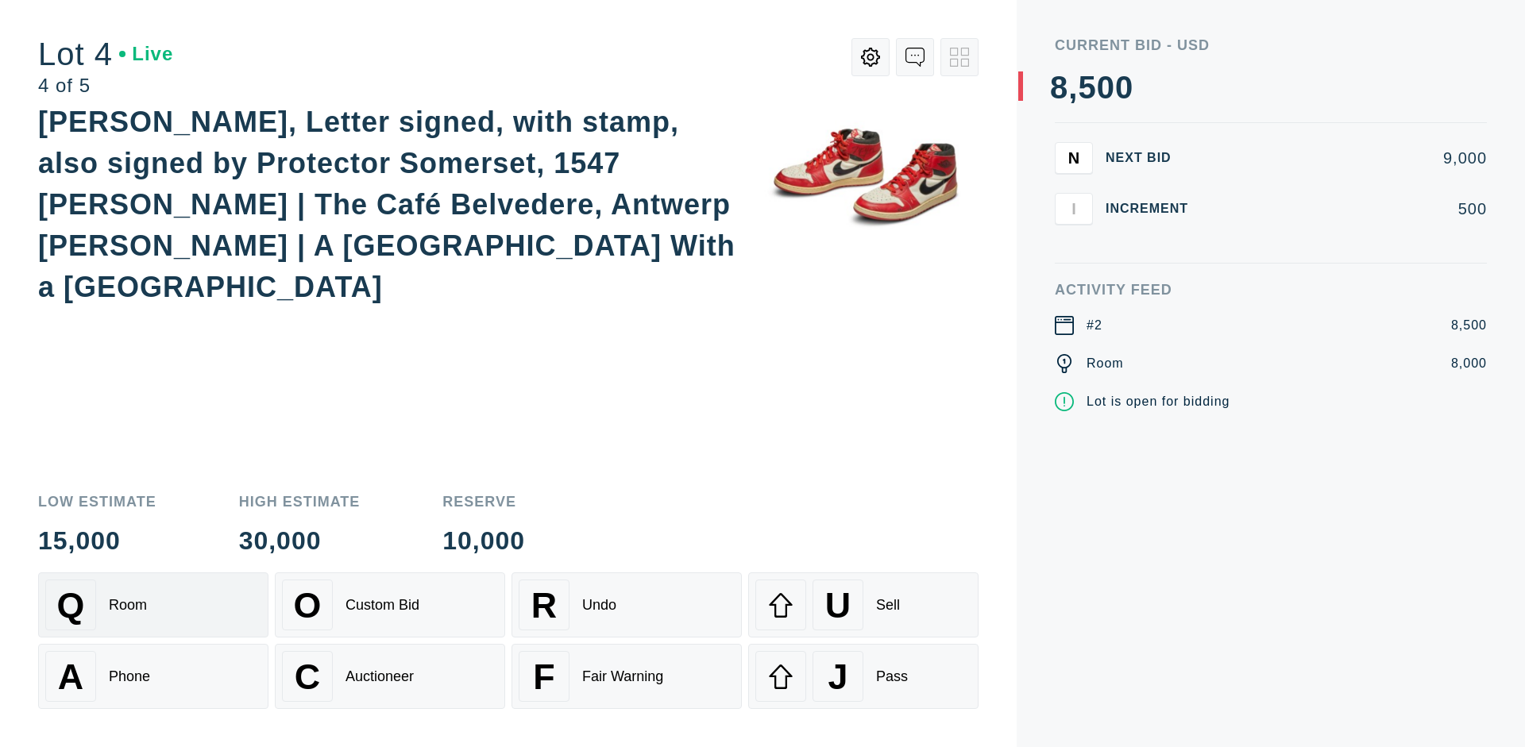
click at [390, 677] on div "Auctioneer" at bounding box center [380, 677] width 68 height 17
click at [863, 677] on div "J Pass" at bounding box center [863, 676] width 216 height 51
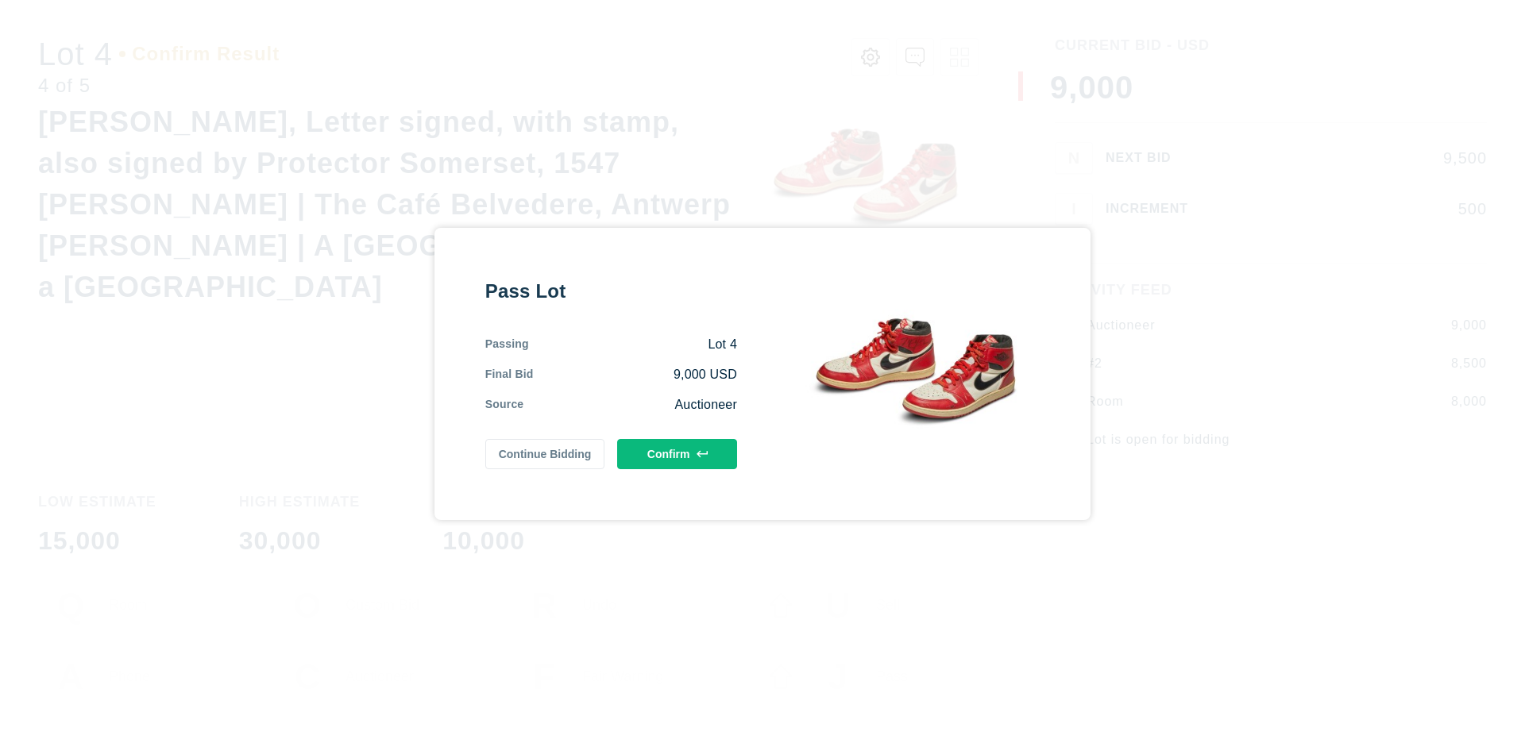
click at [678, 454] on button "Confirm" at bounding box center [677, 454] width 120 height 30
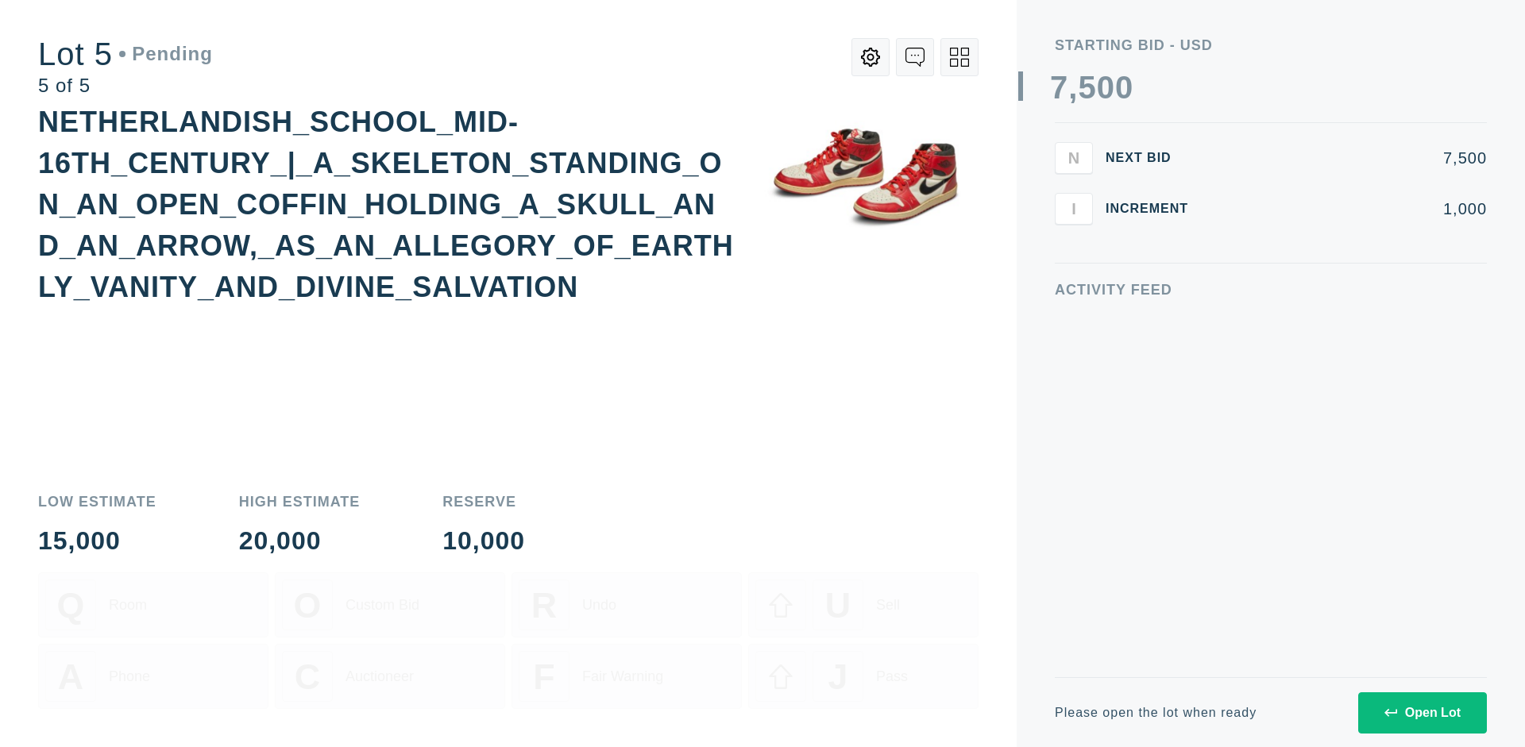
click at [1422, 713] on div "Open Lot" at bounding box center [1422, 713] width 76 height 14
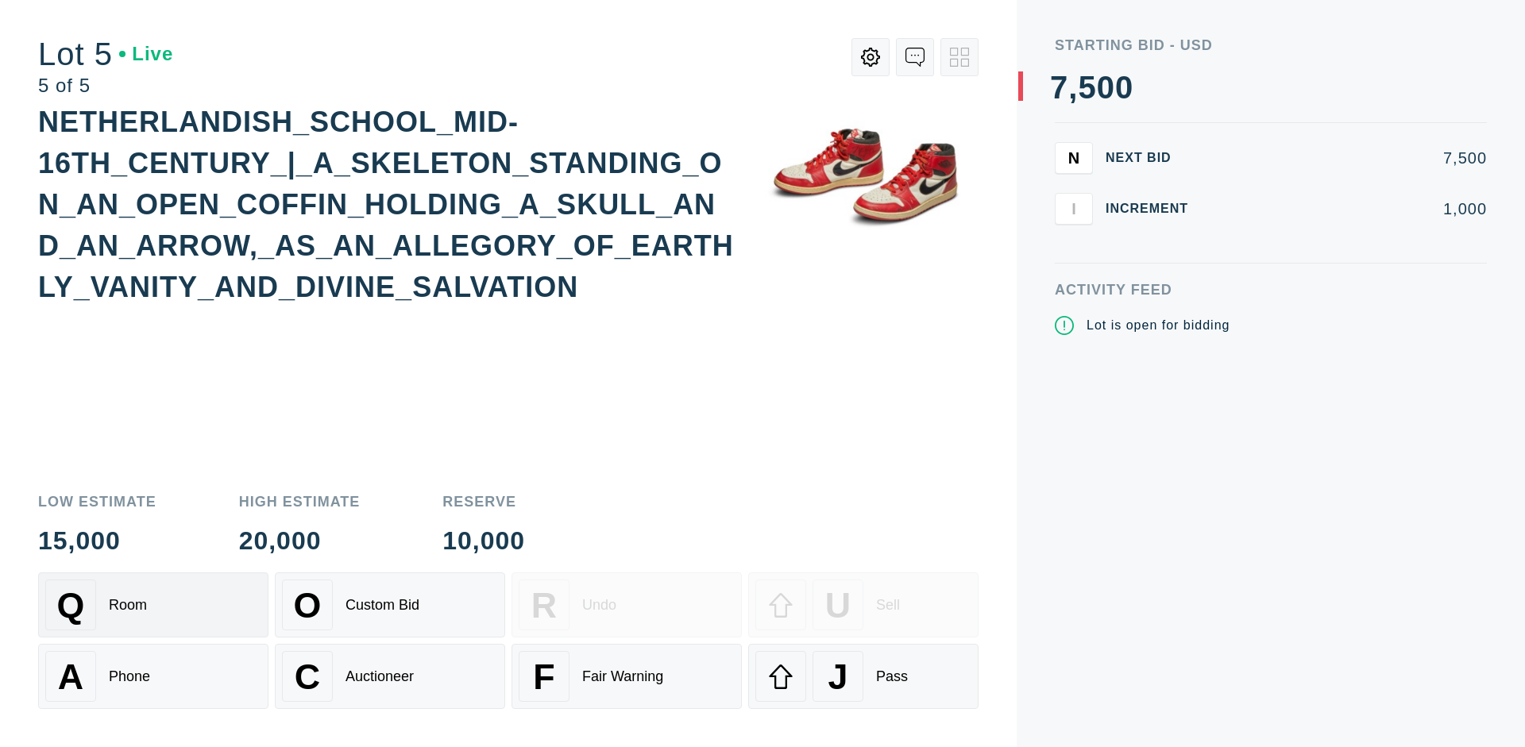
click at [153, 605] on div "Q Room" at bounding box center [153, 605] width 216 height 51
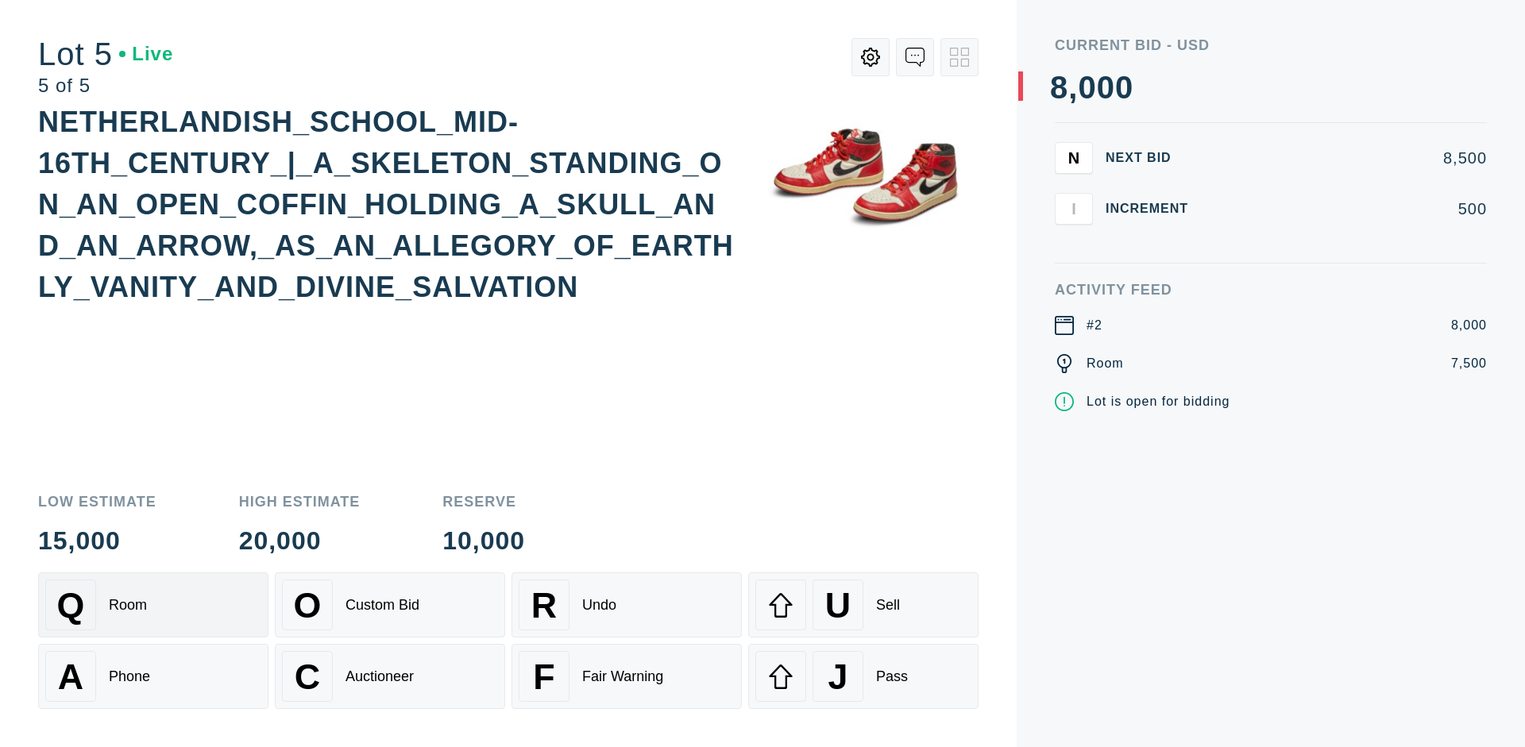
click at [153, 605] on div "Q Room" at bounding box center [153, 605] width 216 height 51
click at [863, 605] on div "U Sell" at bounding box center [863, 605] width 216 height 51
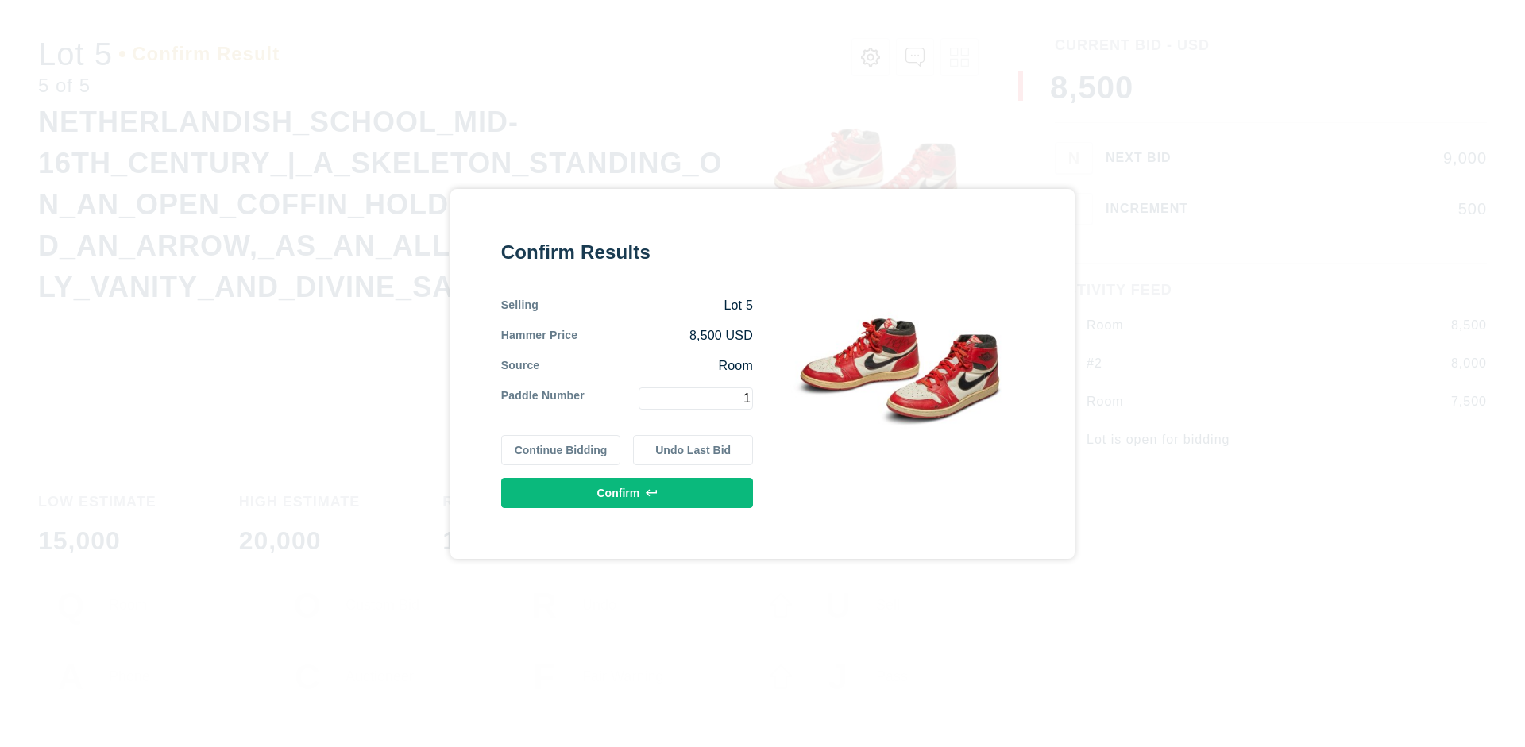
type input "1"
click at [628, 492] on button "Confirm" at bounding box center [627, 493] width 252 height 30
